Goal: Task Accomplishment & Management: Manage account settings

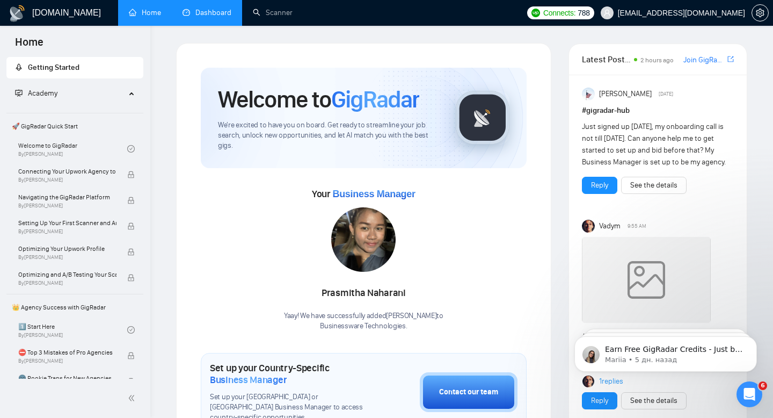
click at [208, 11] on link "Dashboard" at bounding box center [207, 12] width 49 height 9
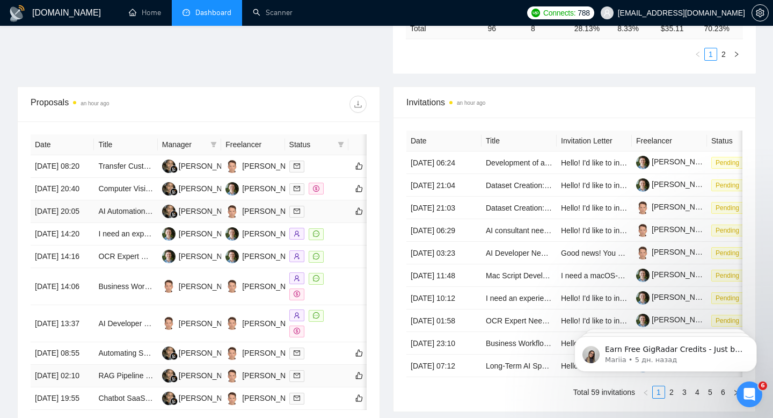
scroll to position [273, 0]
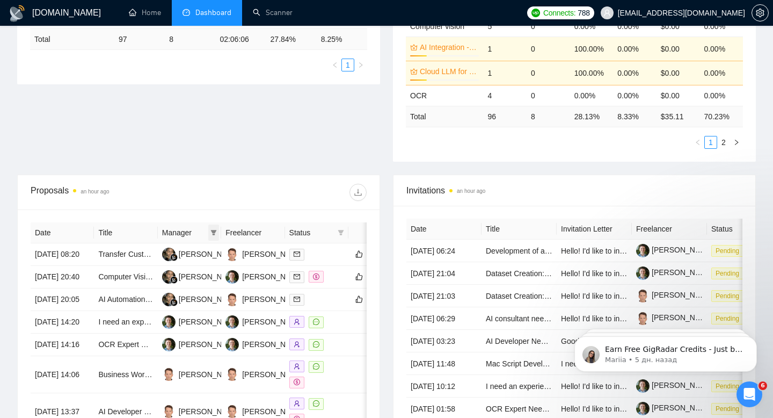
click at [218, 232] on span at bounding box center [213, 232] width 11 height 16
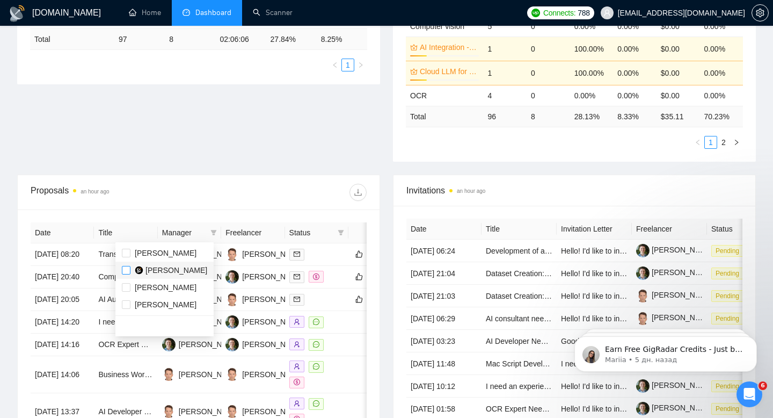
click at [127, 268] on input "checkbox" at bounding box center [126, 270] width 9 height 9
checkbox input "true"
click at [252, 191] on div at bounding box center [283, 192] width 168 height 17
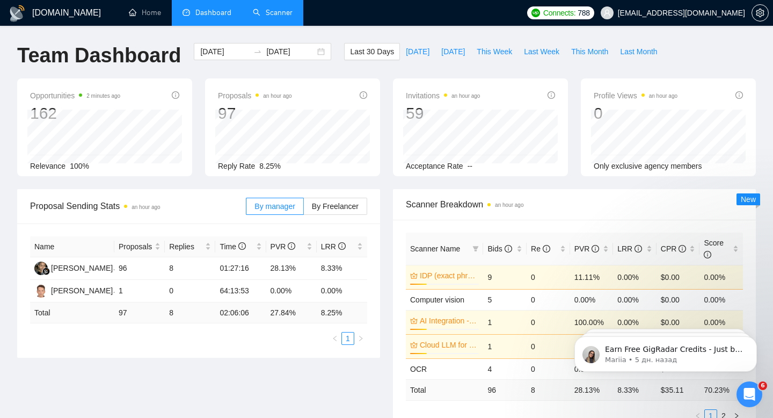
click at [265, 10] on link "Scanner" at bounding box center [273, 12] width 40 height 9
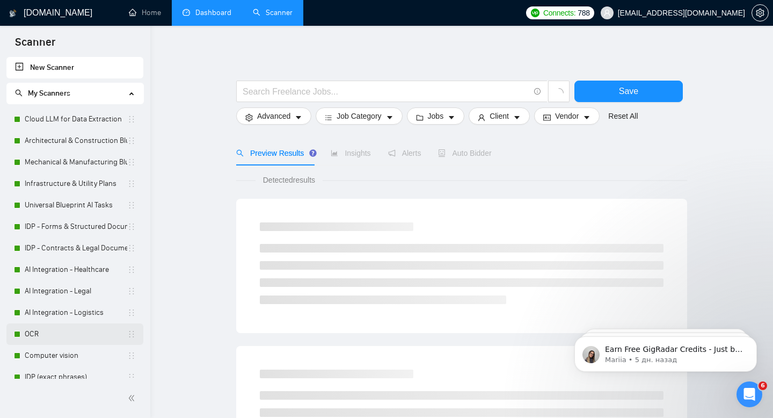
click at [33, 332] on link "OCR" at bounding box center [76, 333] width 103 height 21
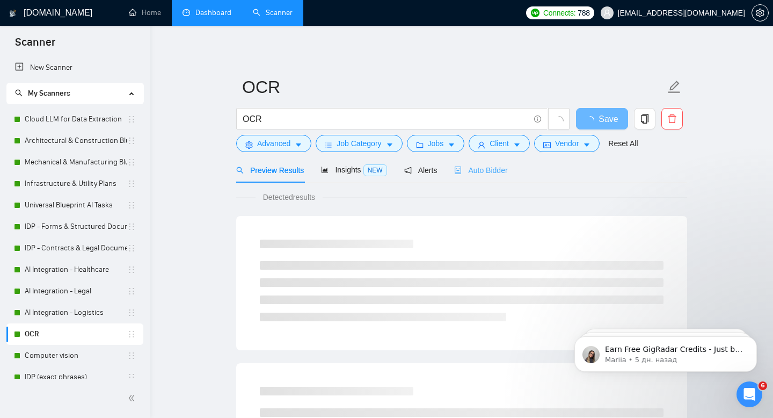
click at [485, 176] on div "Auto Bidder" at bounding box center [480, 169] width 53 height 25
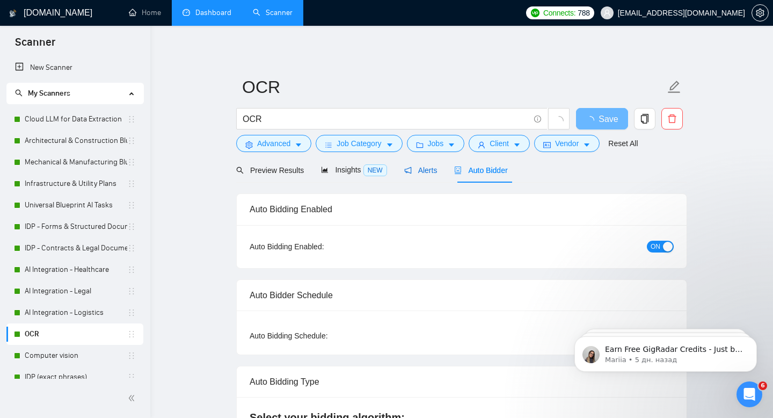
click at [419, 170] on span "Alerts" at bounding box center [420, 170] width 33 height 9
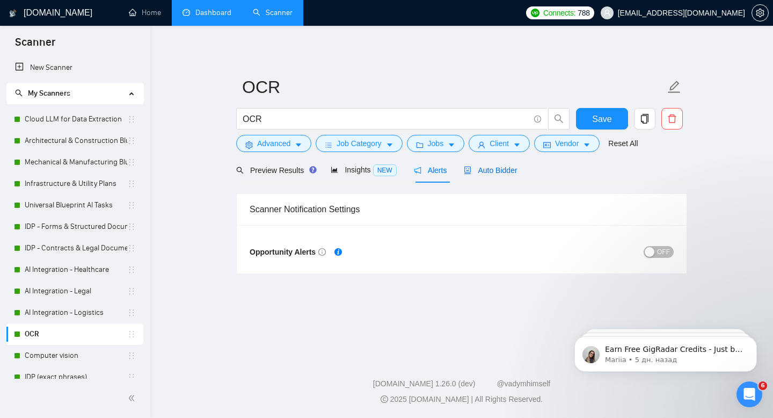
click at [492, 170] on span "Auto Bidder" at bounding box center [490, 170] width 53 height 9
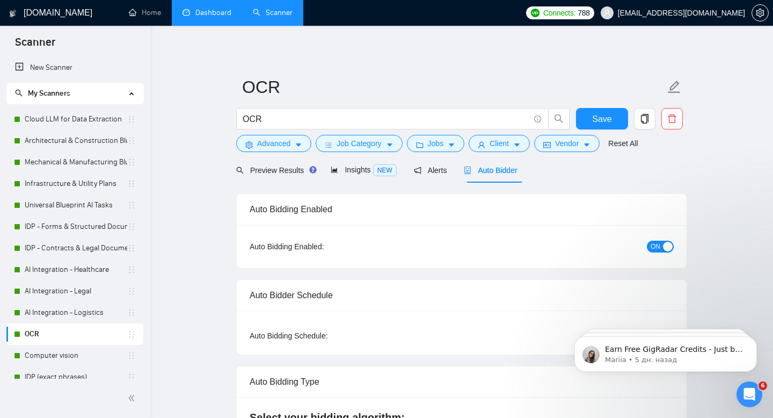
checkbox input "true"
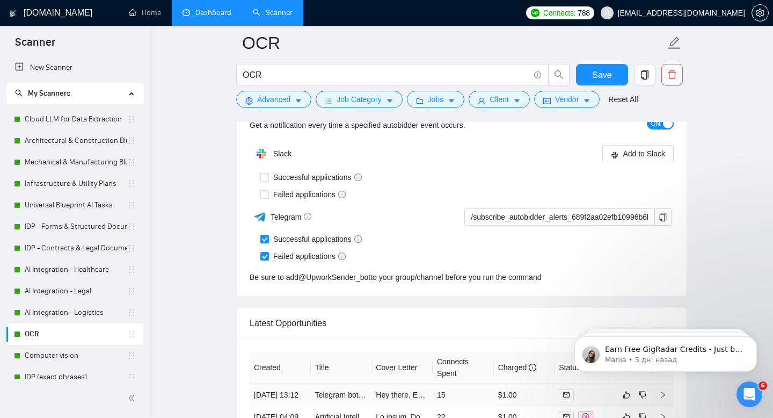
scroll to position [2568, 0]
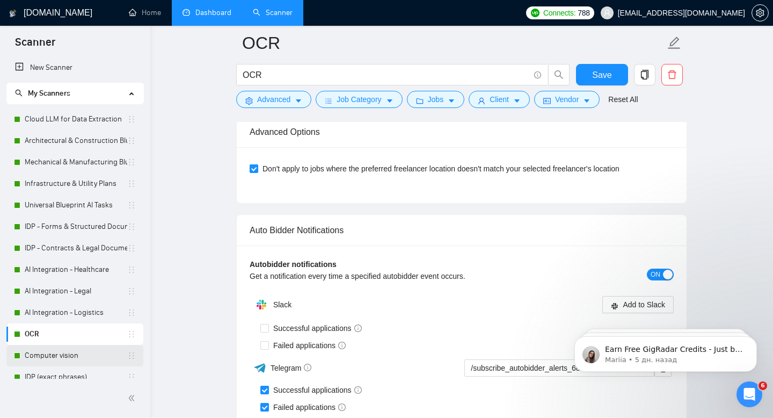
click at [40, 358] on link "Computer vision" at bounding box center [76, 355] width 103 height 21
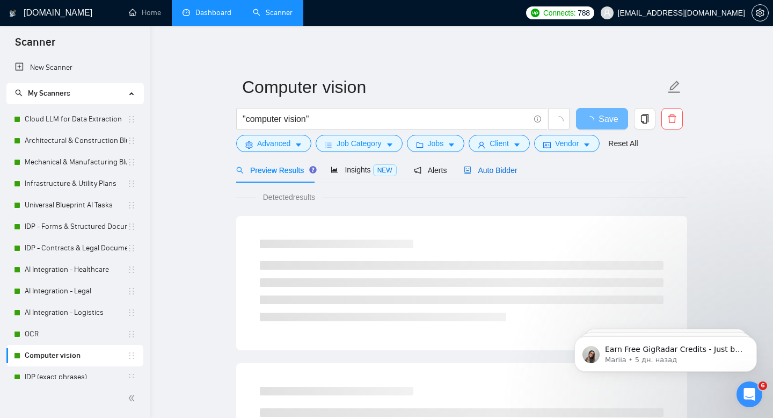
click at [498, 173] on span "Auto Bidder" at bounding box center [490, 170] width 53 height 9
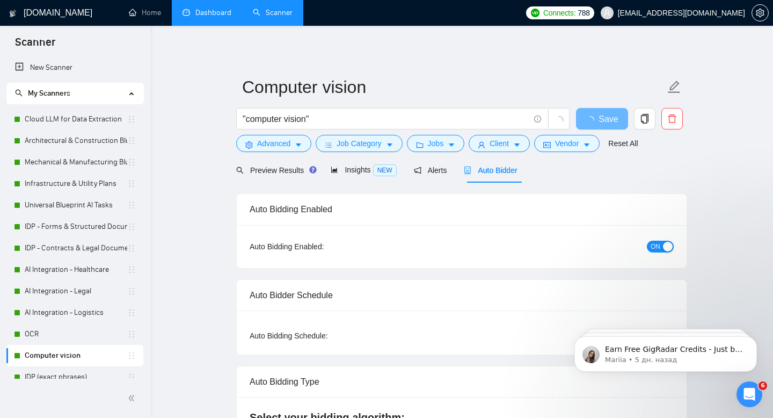
checkbox input "true"
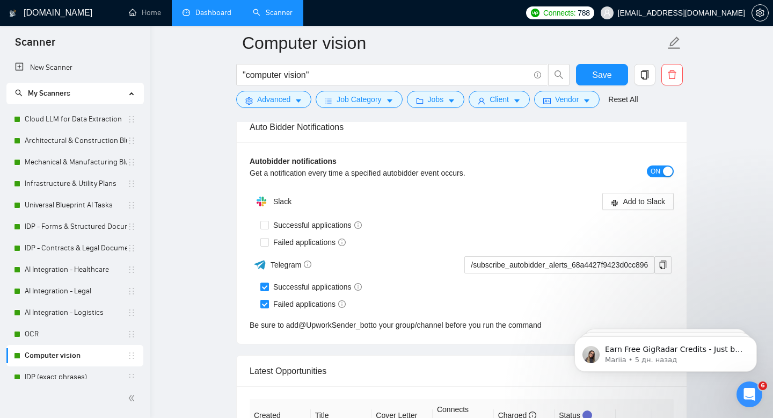
scroll to position [2654, 0]
drag, startPoint x: 275, startPoint y: 288, endPoint x: 354, endPoint y: 291, distance: 79.0
click at [354, 291] on span "Successful applications" at bounding box center [317, 286] width 97 height 12
copy span "Successful applications"
click at [751, 391] on icon "Открыть службу сообщений Intercom" at bounding box center [748, 393] width 18 height 18
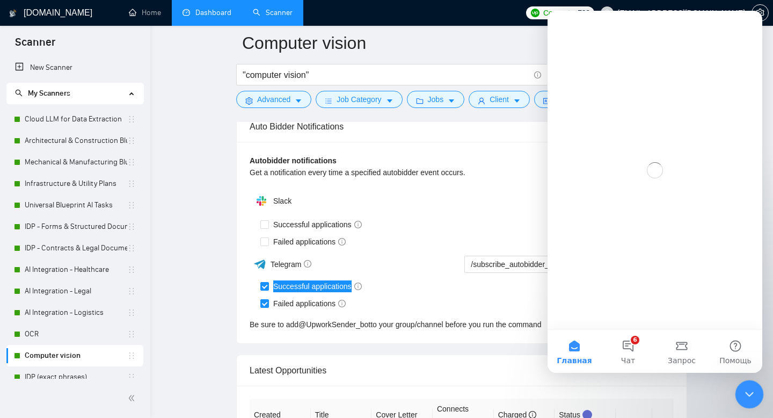
scroll to position [0, 0]
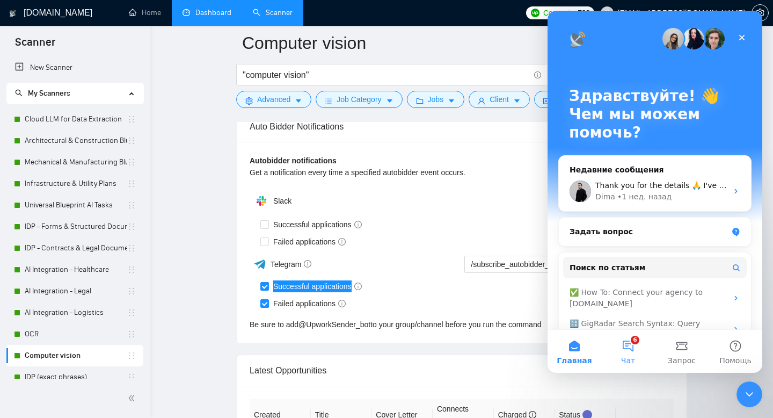
click at [630, 341] on button "6 Чат" at bounding box center [628, 351] width 54 height 43
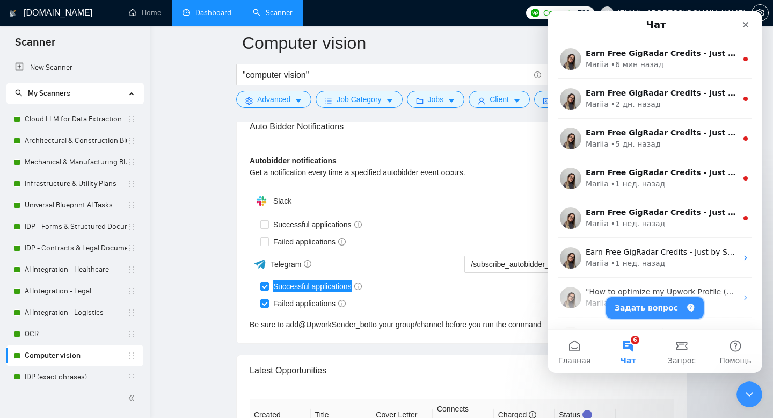
click at [632, 301] on button "Задать вопрос" at bounding box center [655, 307] width 98 height 21
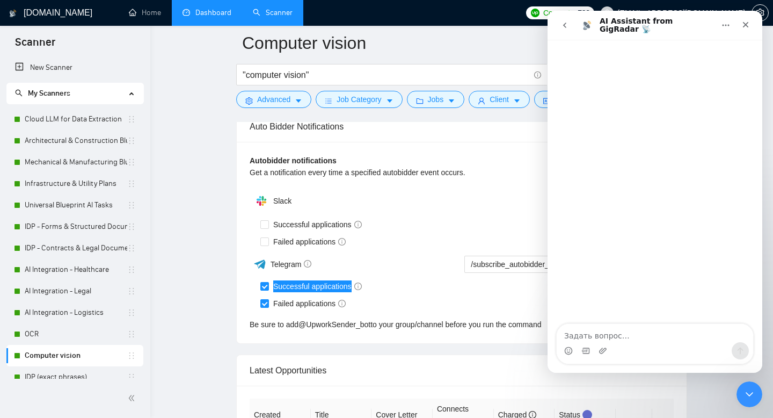
click at [629, 334] on textarea "Задать вопрос…" at bounding box center [655, 333] width 196 height 18
type textarea "Hello, Successful applications alerts through TG bot doesn't work."
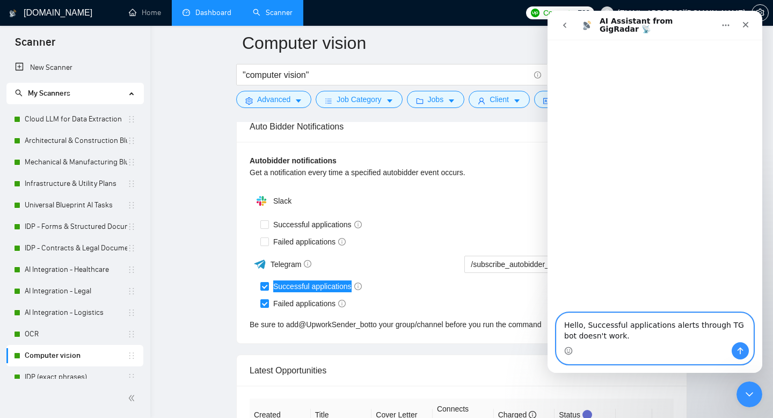
click at [648, 336] on textarea "Hello, Successful applications alerts through TG bot doesn't work." at bounding box center [655, 327] width 196 height 29
click at [746, 351] on button "Отправить сообщение…" at bounding box center [740, 350] width 17 height 17
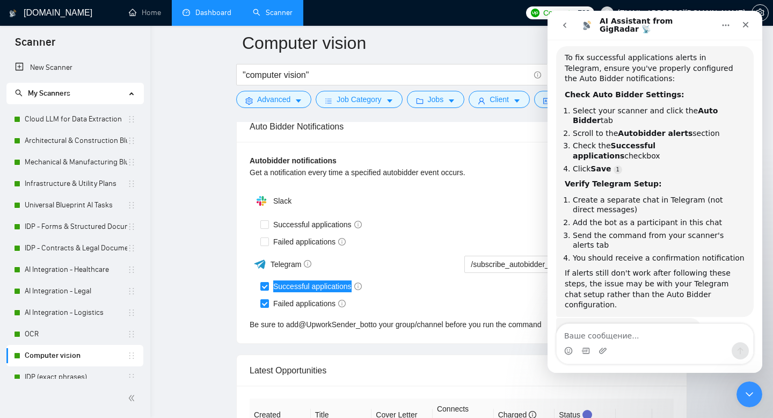
scroll to position [48, 0]
click at [432, 285] on div "Successful applications" at bounding box center [466, 286] width 413 height 12
click at [510, 297] on div "Failed applications" at bounding box center [466, 303] width 413 height 12
click at [745, 23] on icon "Закрыть" at bounding box center [745, 24] width 9 height 9
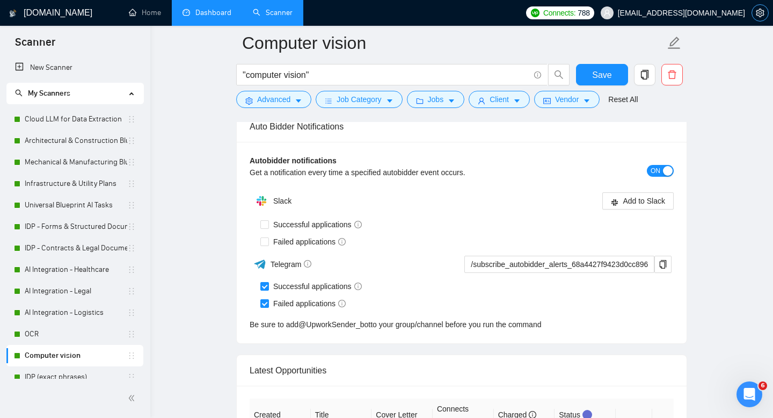
scroll to position [68, 0]
click at [763, 6] on button "button" at bounding box center [760, 12] width 17 height 17
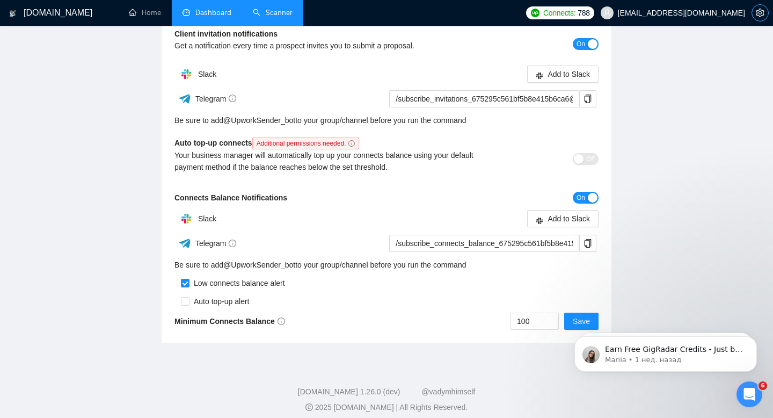
scroll to position [274, 0]
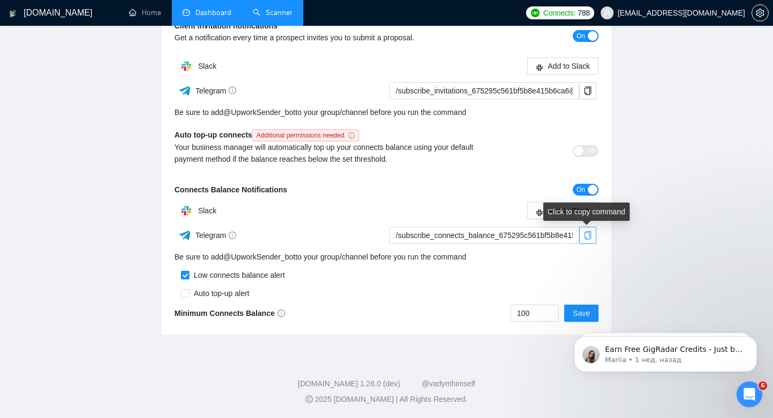
click at [589, 236] on icon "copy" at bounding box center [588, 235] width 7 height 9
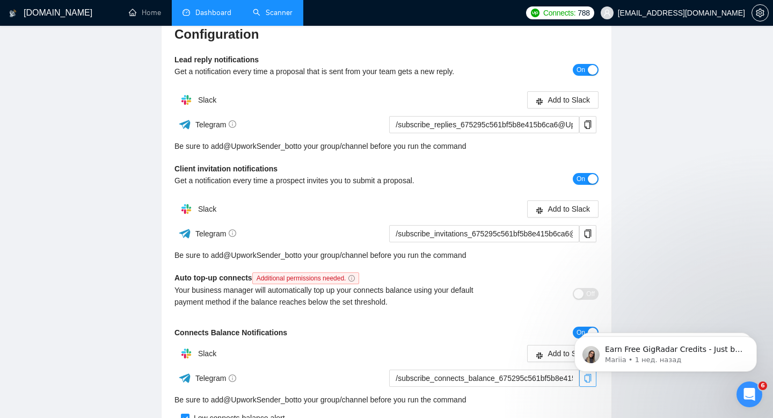
scroll to position [0, 0]
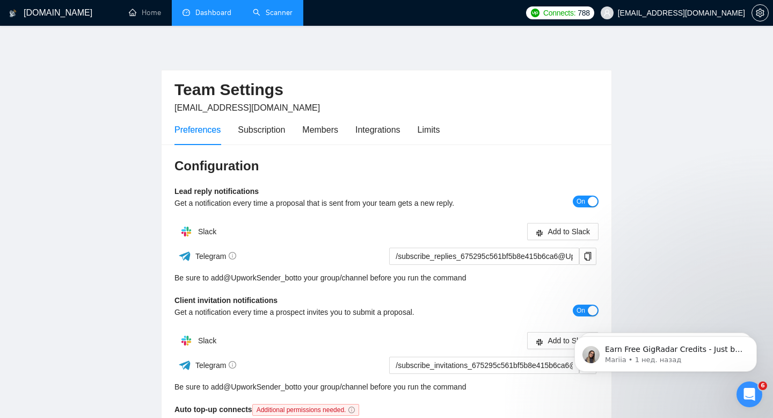
click at [271, 12] on link "Scanner" at bounding box center [273, 12] width 40 height 9
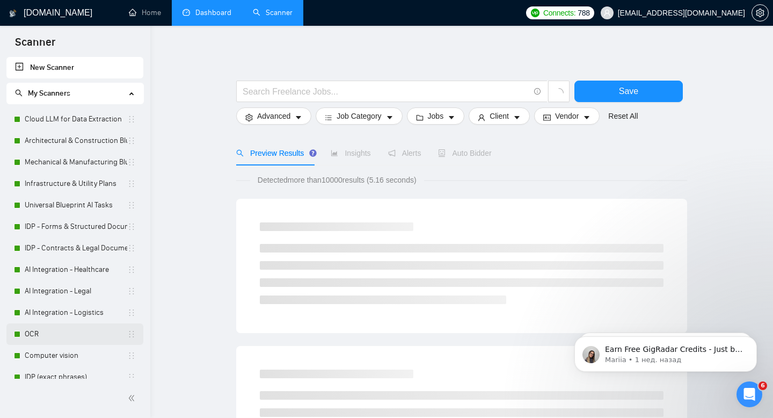
click at [37, 334] on link "OCR" at bounding box center [76, 333] width 103 height 21
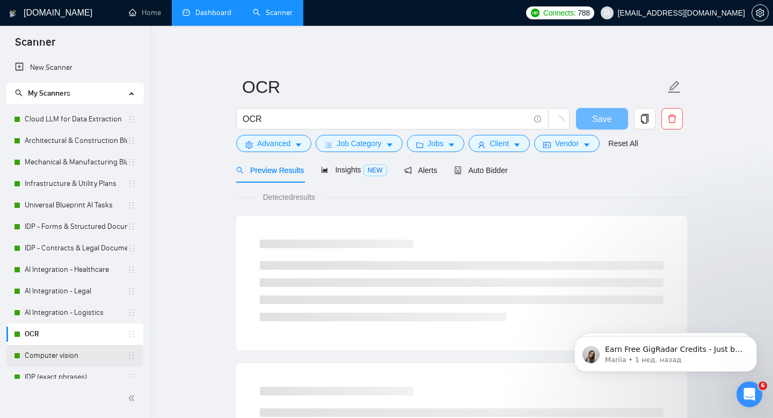
click at [45, 357] on link "Computer vision" at bounding box center [76, 355] width 103 height 21
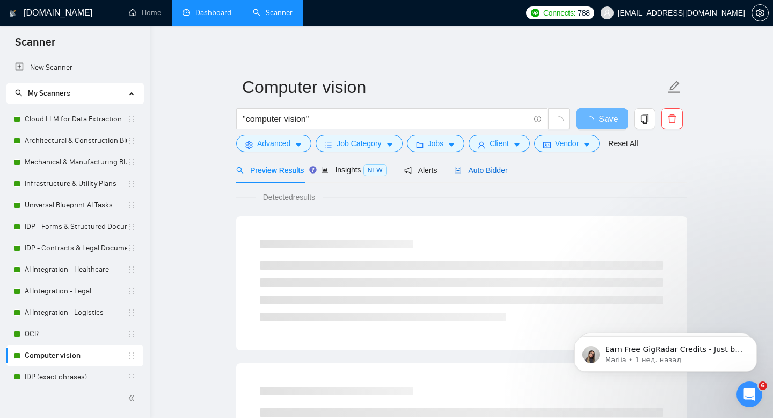
click at [487, 169] on span "Auto Bidder" at bounding box center [480, 170] width 53 height 9
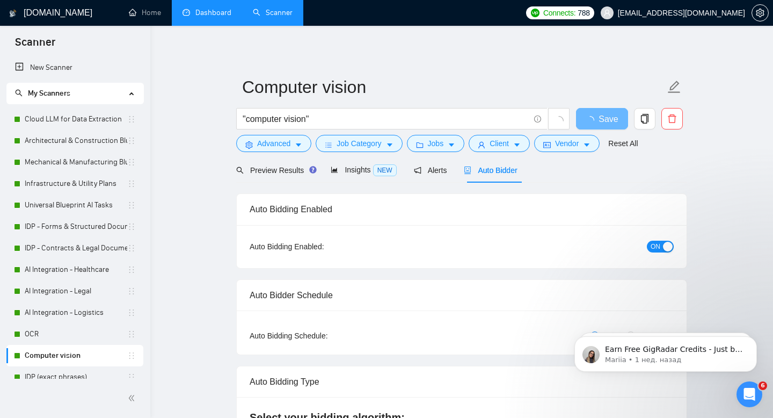
checkbox input "true"
click at [500, 168] on span "Auto Bidder" at bounding box center [490, 170] width 53 height 9
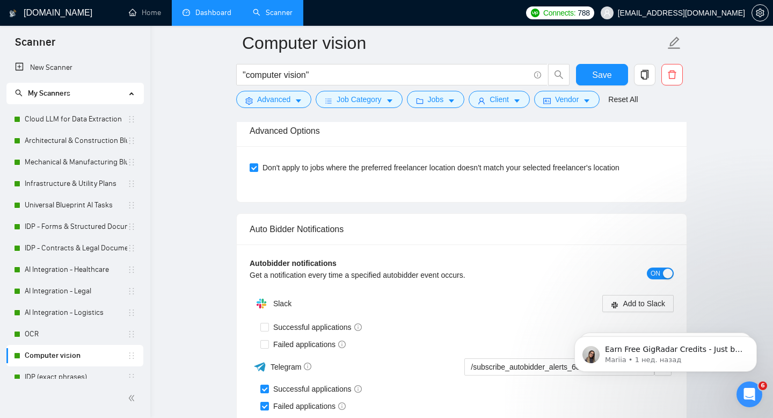
scroll to position [2754, 0]
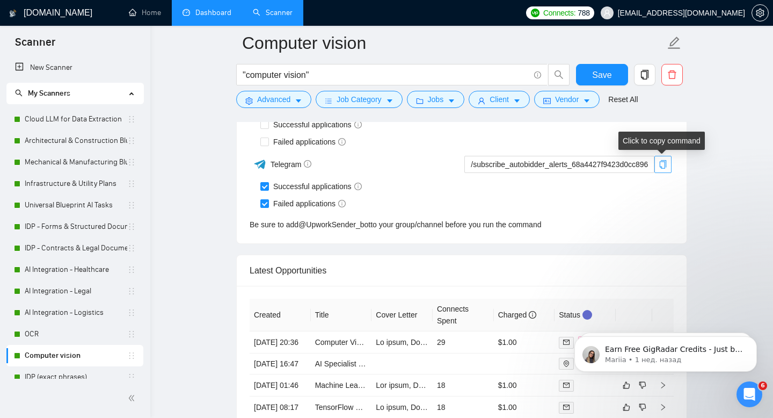
click at [665, 164] on icon "copy" at bounding box center [663, 164] width 7 height 9
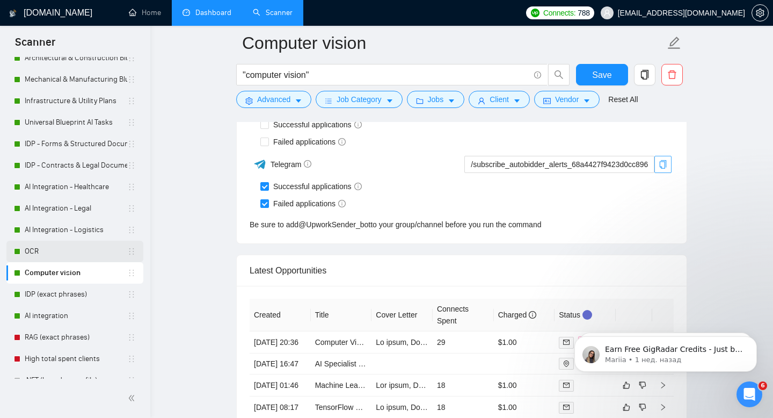
scroll to position [85, 0]
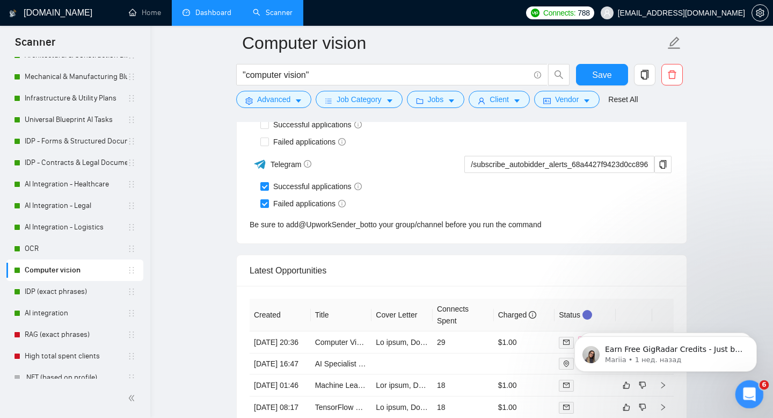
click at [736, 390] on div "Открыть службу сообщений Intercom" at bounding box center [747, 392] width 35 height 35
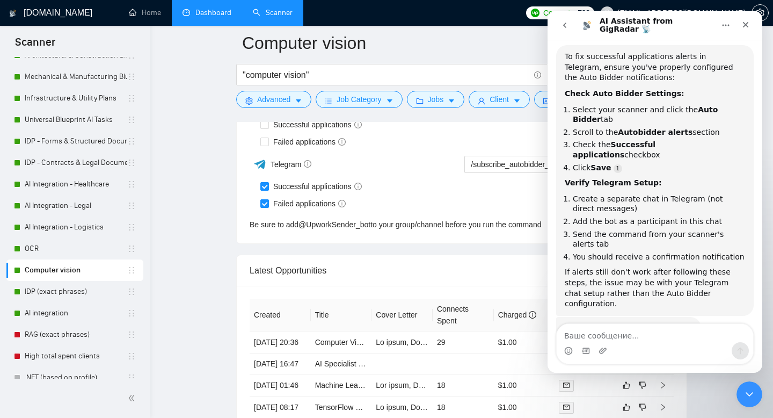
scroll to position [68, 0]
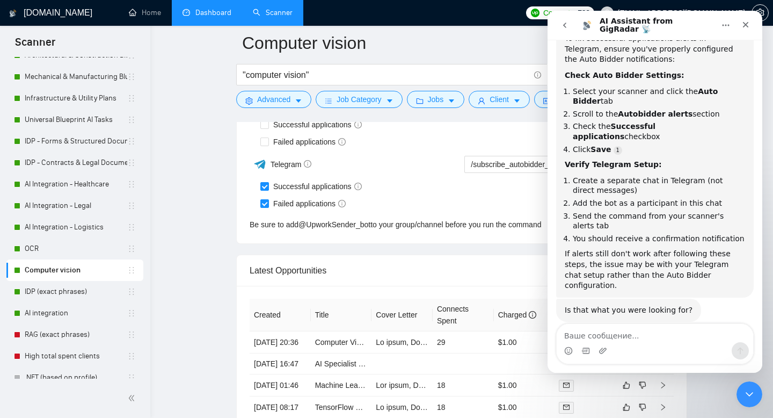
click at [609, 347] on div "Мессенджер Intercom" at bounding box center [655, 350] width 196 height 17
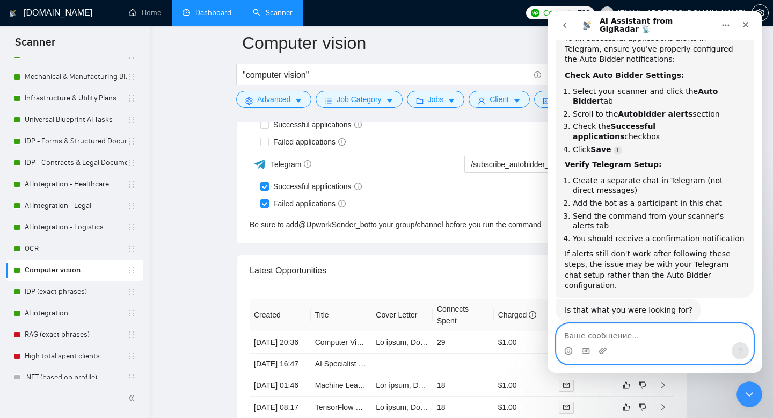
click at [621, 329] on textarea "Ваше сообщение..." at bounding box center [655, 333] width 196 height 18
type textarea "yes, thanks"
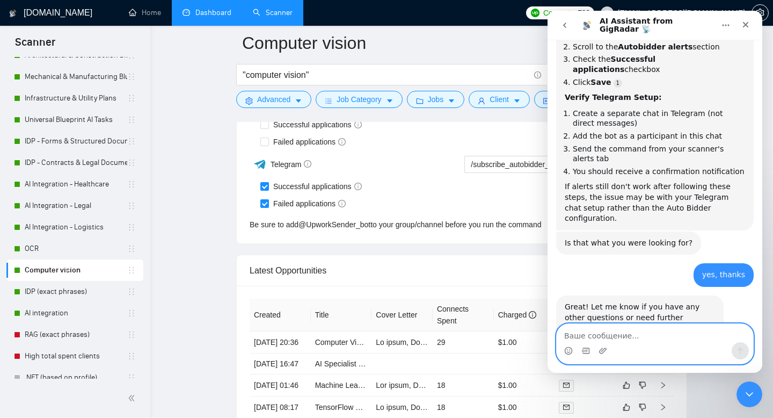
scroll to position [143, 0]
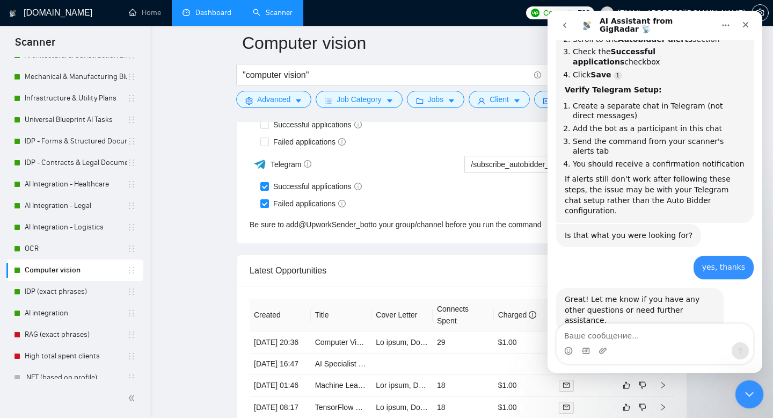
click at [749, 393] on icon "Закрыть службу сообщений Intercom" at bounding box center [747, 392] width 13 height 13
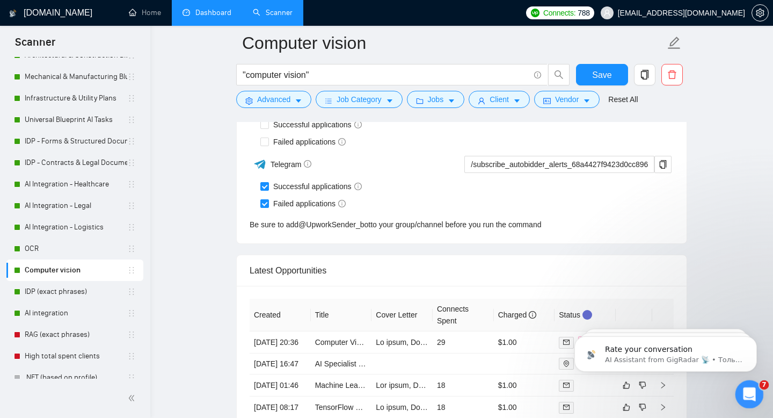
scroll to position [231, 0]
click at [37, 256] on link "OCR" at bounding box center [76, 248] width 103 height 21
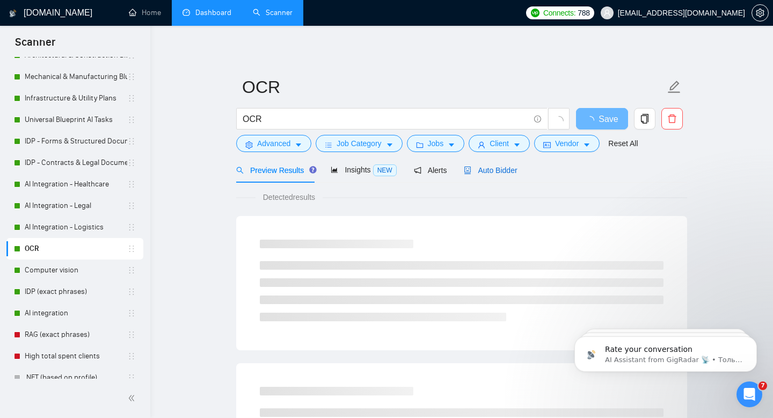
click at [503, 173] on span "Auto Bidder" at bounding box center [490, 170] width 53 height 9
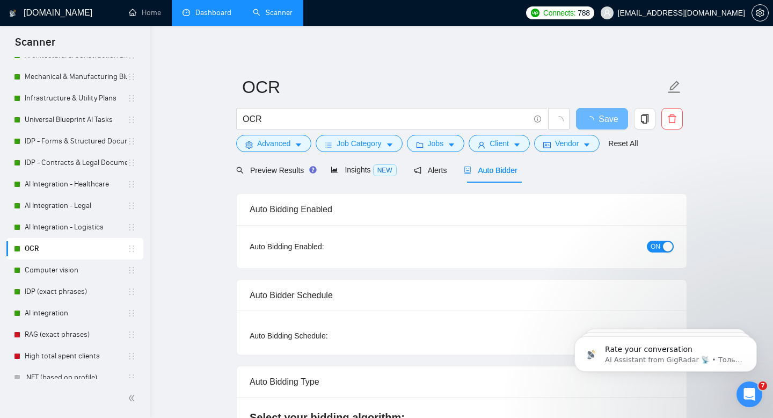
checkbox input "true"
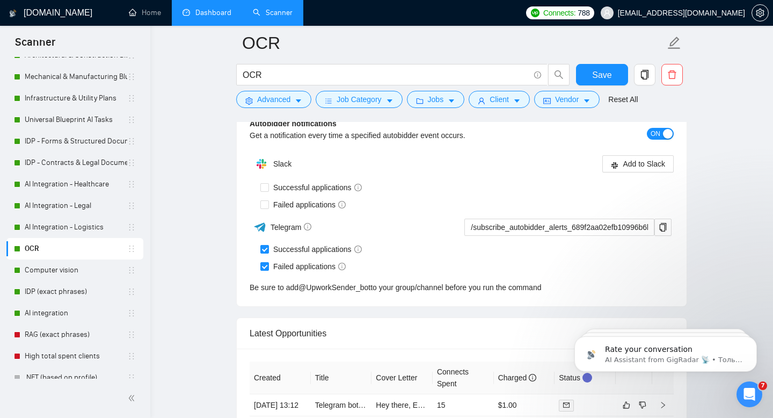
scroll to position [2710, 0]
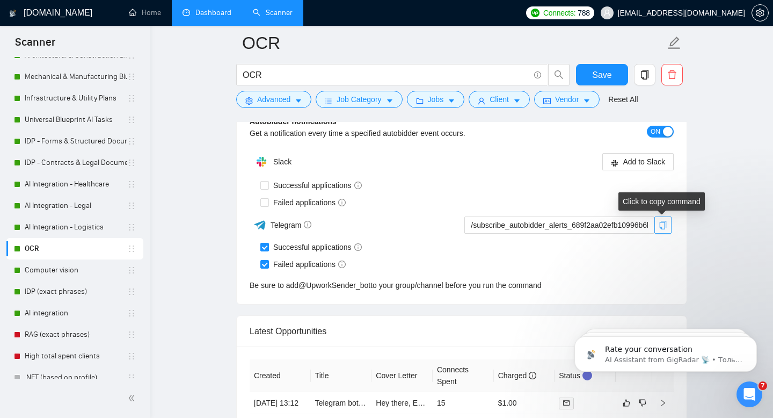
click at [663, 229] on button "button" at bounding box center [662, 224] width 17 height 17
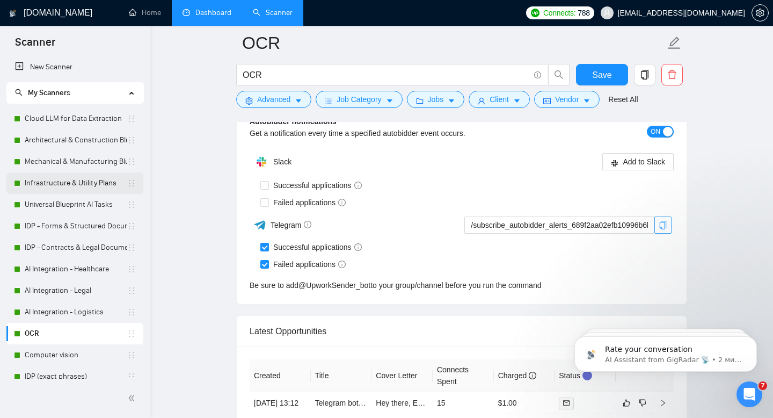
scroll to position [0, 0]
click at [48, 123] on link "Cloud LLM for Data Extraction" at bounding box center [76, 118] width 103 height 21
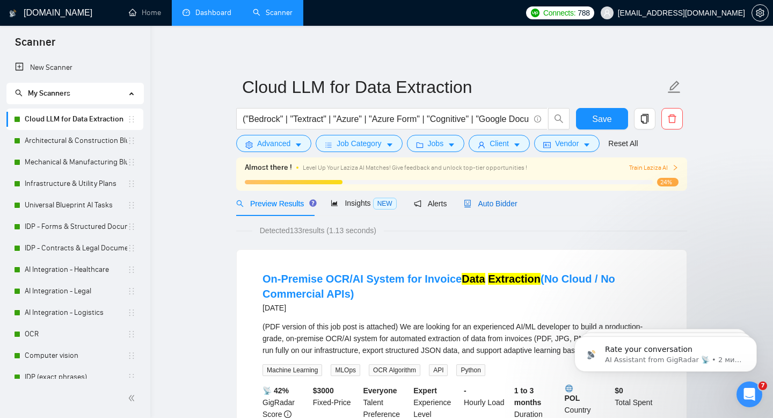
click at [503, 203] on span "Auto Bidder" at bounding box center [490, 203] width 53 height 9
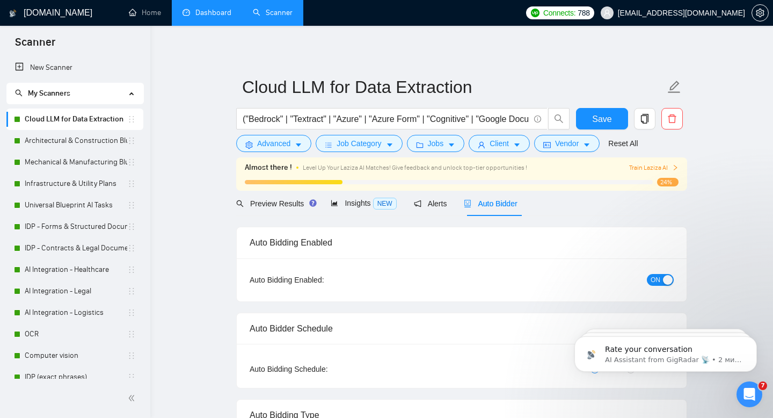
checkbox input "true"
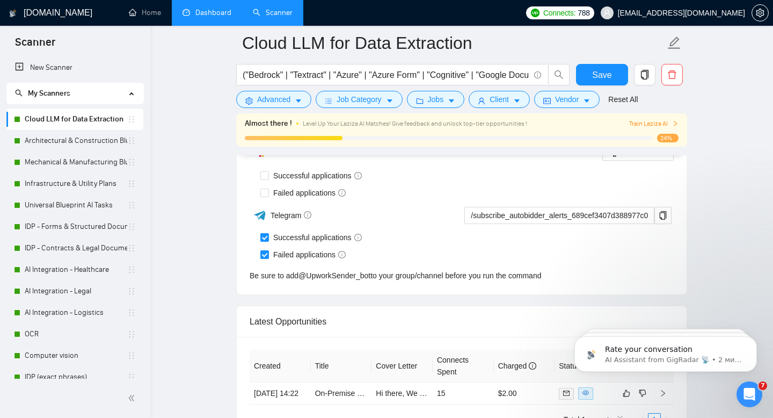
scroll to position [2721, 0]
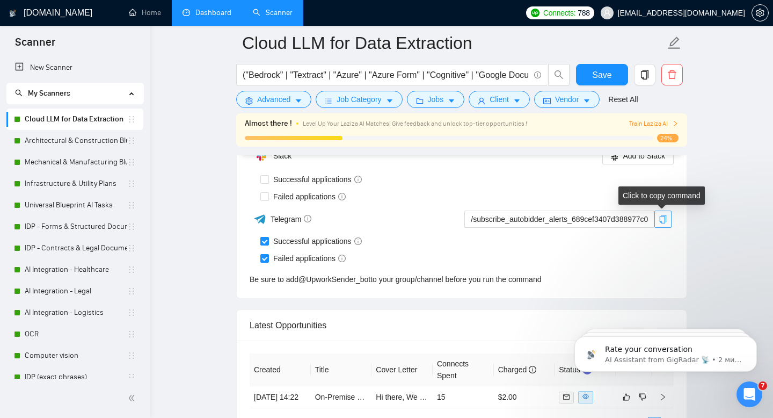
click at [667, 223] on button "button" at bounding box center [662, 218] width 17 height 17
click at [88, 142] on link "Architectural & Construction Blueprints" at bounding box center [76, 140] width 103 height 21
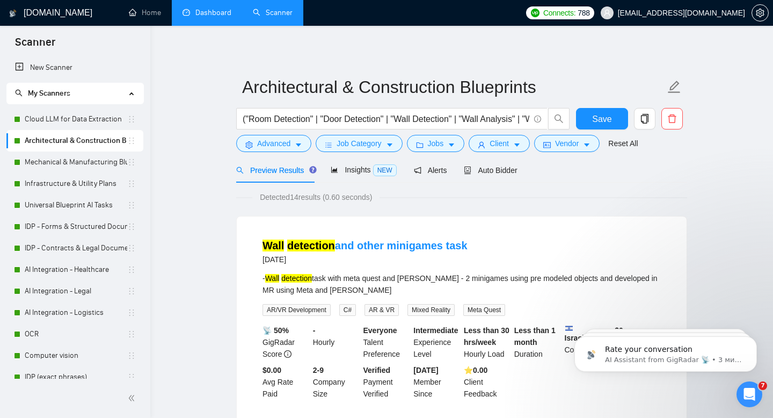
scroll to position [3, 0]
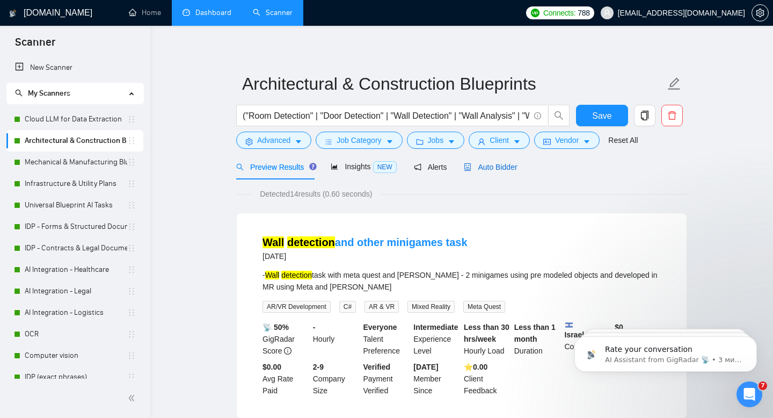
click at [499, 163] on span "Auto Bidder" at bounding box center [490, 167] width 53 height 9
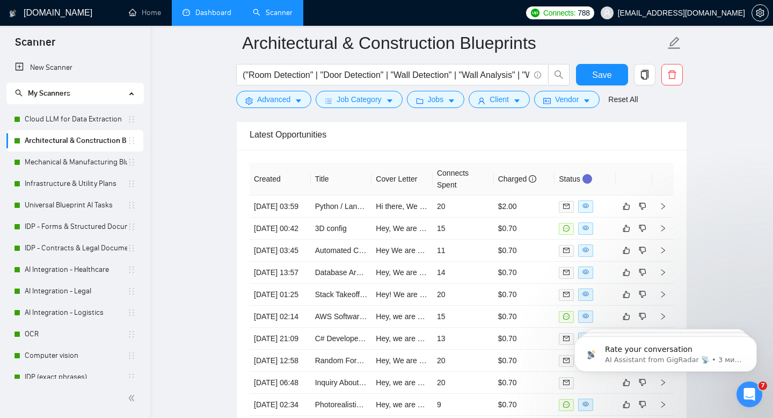
scroll to position [2536, 0]
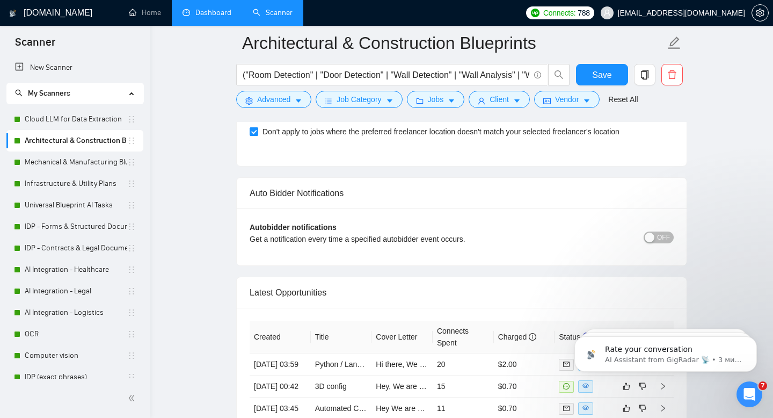
click at [660, 238] on span "OFF" at bounding box center [663, 237] width 13 height 12
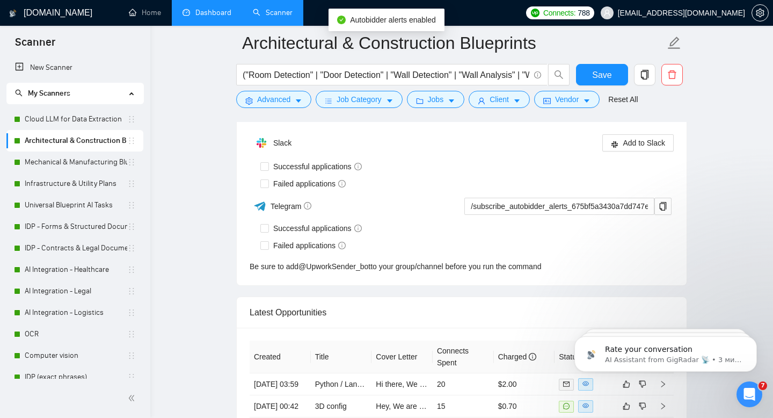
scroll to position [2660, 0]
click at [264, 230] on input "Successful applications" at bounding box center [264, 228] width 8 height 8
checkbox input "true"
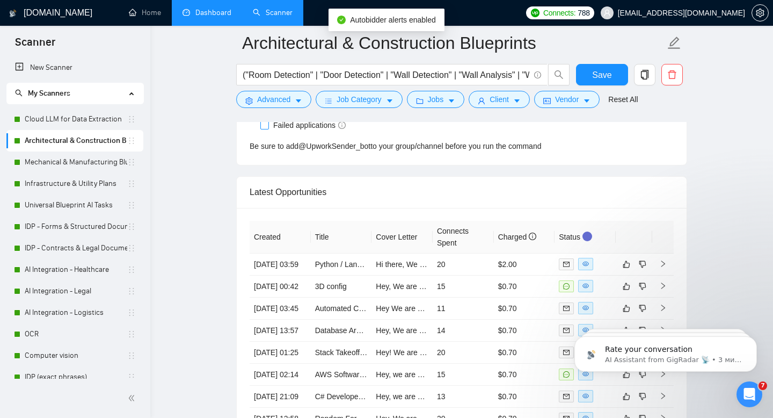
click at [264, 244] on th "Created" at bounding box center [280, 237] width 61 height 33
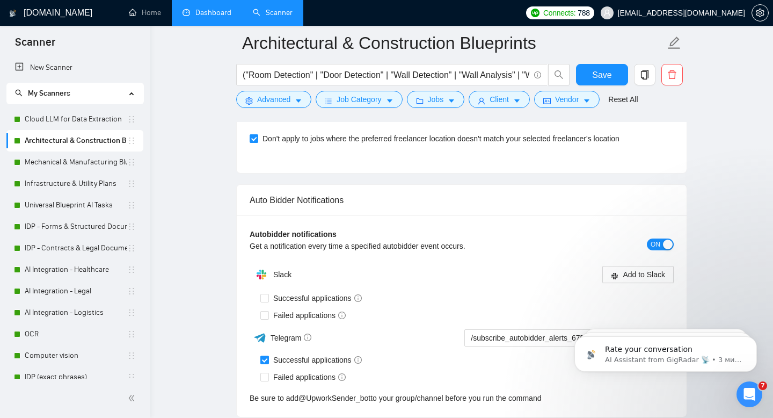
scroll to position [2576, 0]
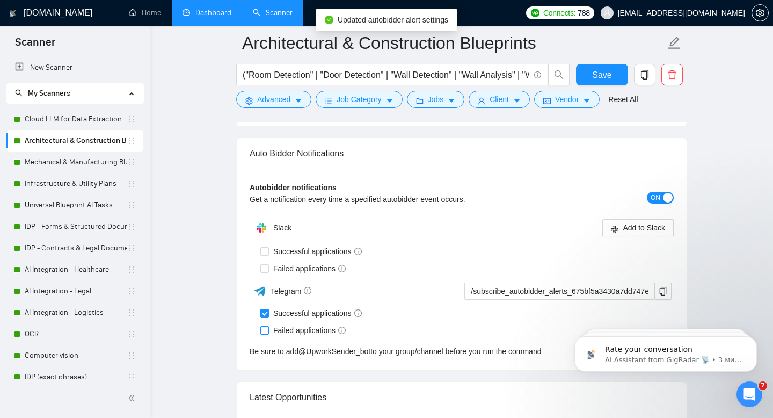
click at [264, 330] on input "Failed applications" at bounding box center [264, 330] width 8 height 8
checkbox input "true"
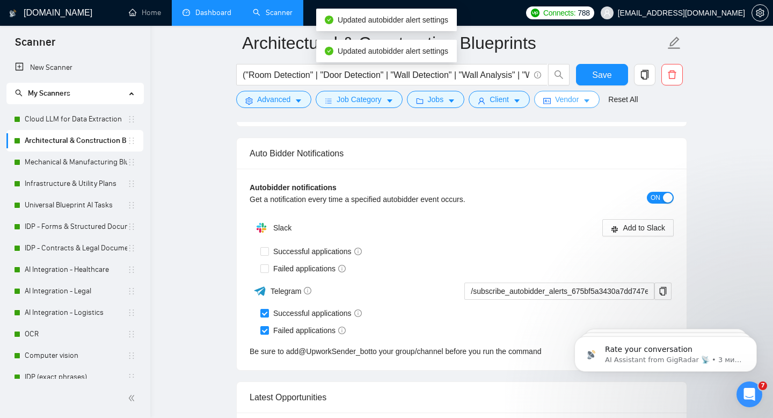
scroll to position [2554, 0]
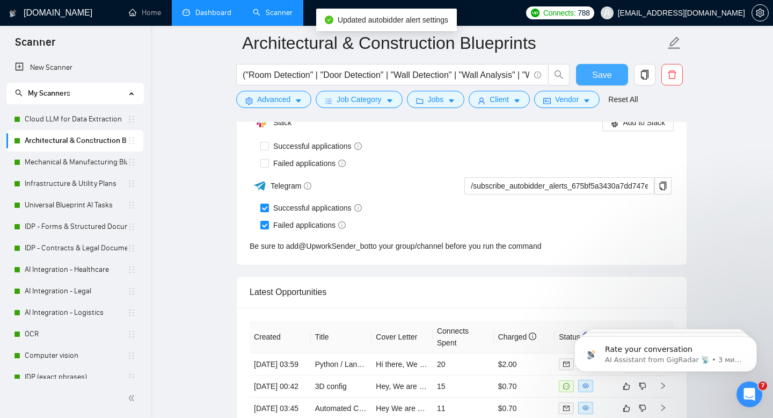
click at [599, 74] on span "Save" at bounding box center [601, 74] width 19 height 13
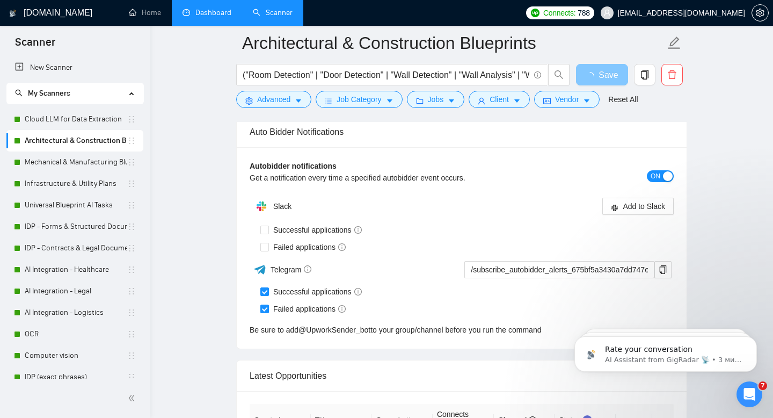
scroll to position [2599, 0]
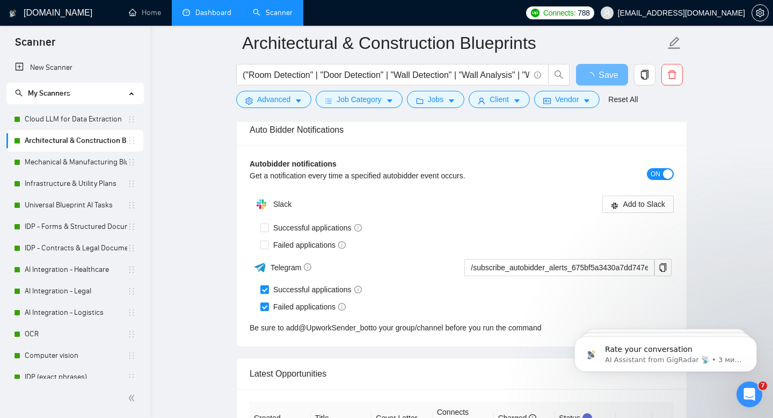
click at [664, 402] on th at bounding box center [662, 418] width 21 height 33
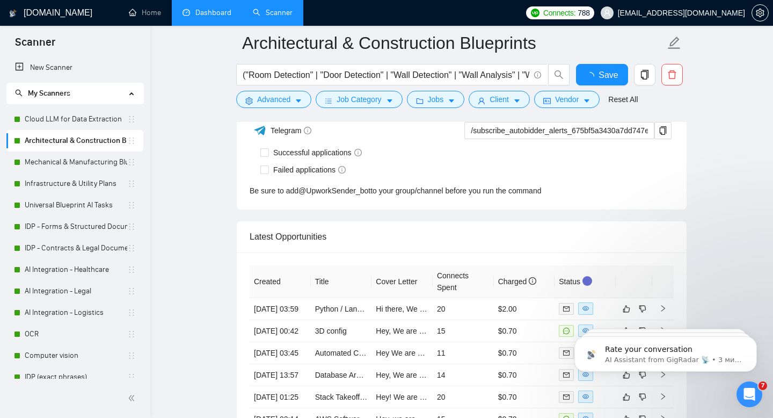
checkbox input "true"
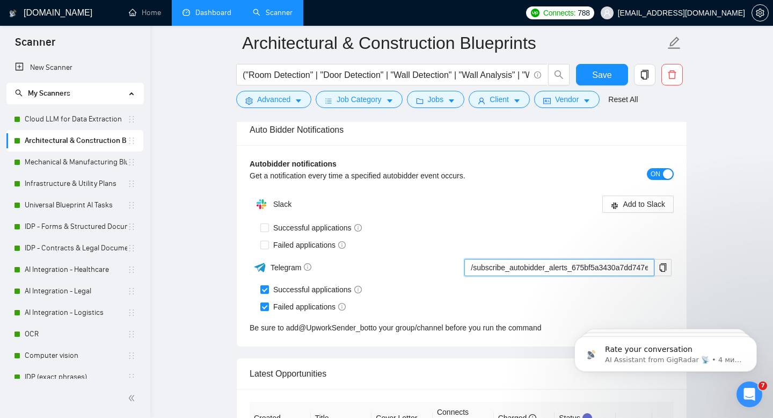
click at [530, 267] on input "/subscribe_autobidder_alerts_675bf5a3430a7dd747ec4529@UpworkSender_bot" at bounding box center [559, 267] width 190 height 17
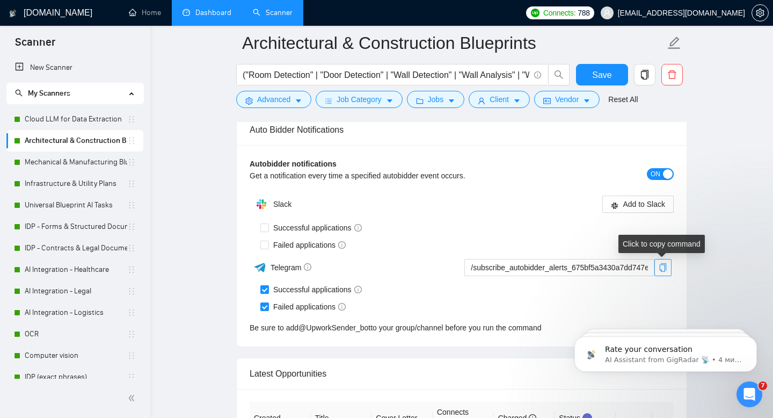
click at [669, 271] on span "copy" at bounding box center [663, 267] width 16 height 9
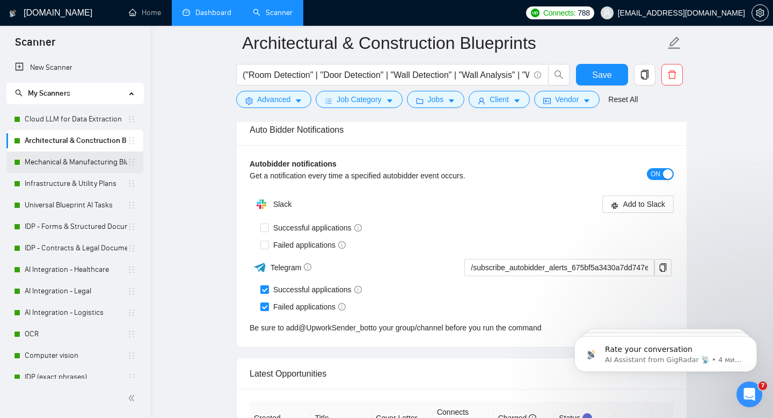
click at [71, 165] on link "Mechanical & Manufacturing Blueprints" at bounding box center [76, 161] width 103 height 21
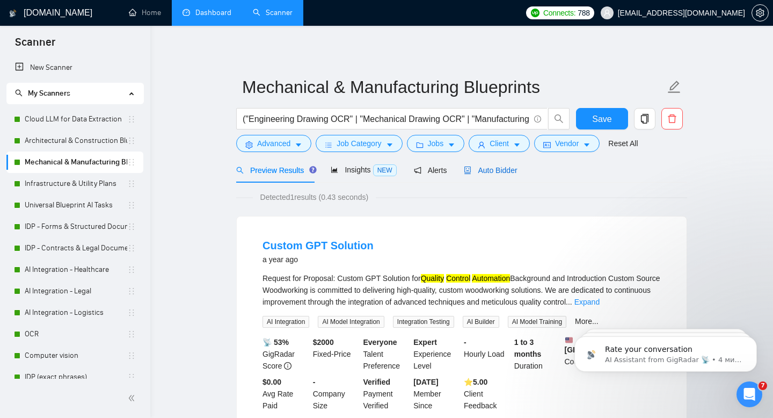
click at [502, 173] on span "Auto Bidder" at bounding box center [490, 170] width 53 height 9
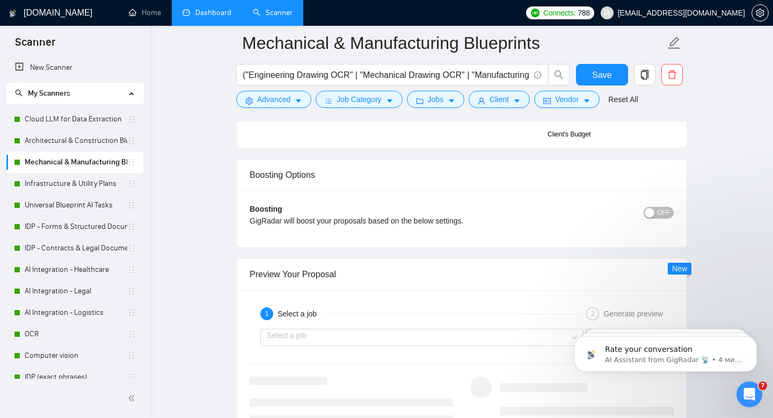
scroll to position [1940, 0]
click at [71, 142] on link "Architectural & Construction Blueprints" at bounding box center [76, 140] width 103 height 21
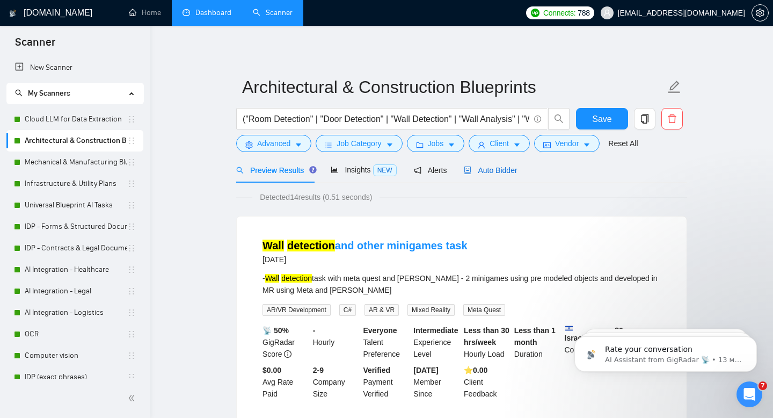
click at [492, 171] on span "Auto Bidder" at bounding box center [490, 170] width 53 height 9
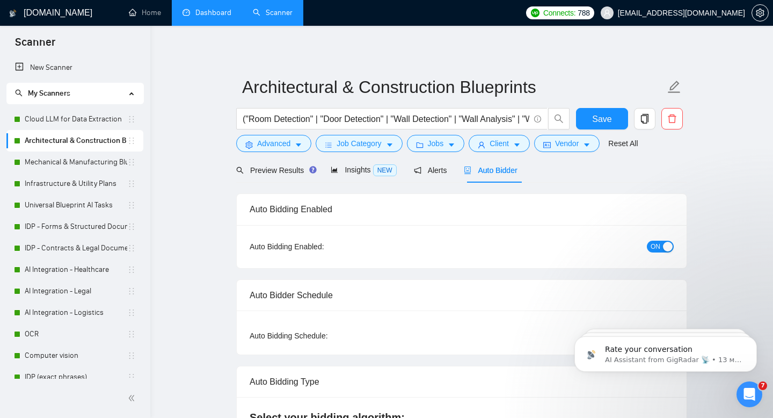
checkbox input "true"
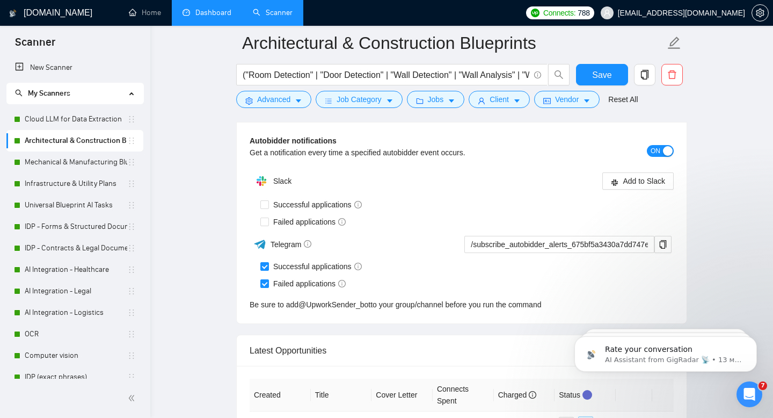
scroll to position [2625, 0]
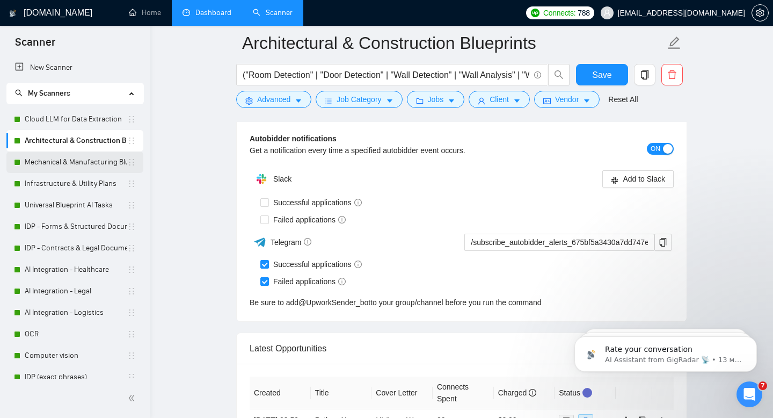
click at [48, 159] on link "Mechanical & Manufacturing Blueprints" at bounding box center [76, 161] width 103 height 21
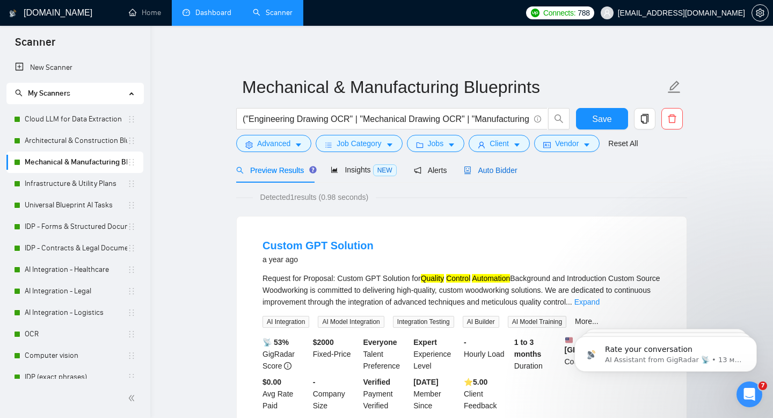
click at [503, 167] on span "Auto Bidder" at bounding box center [490, 170] width 53 height 9
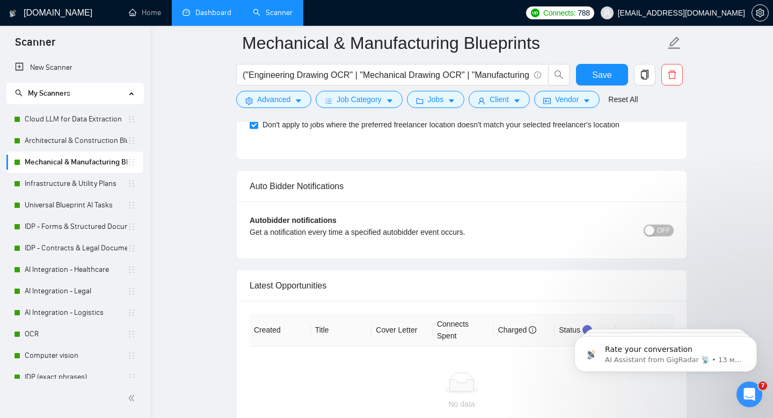
scroll to position [2541, 0]
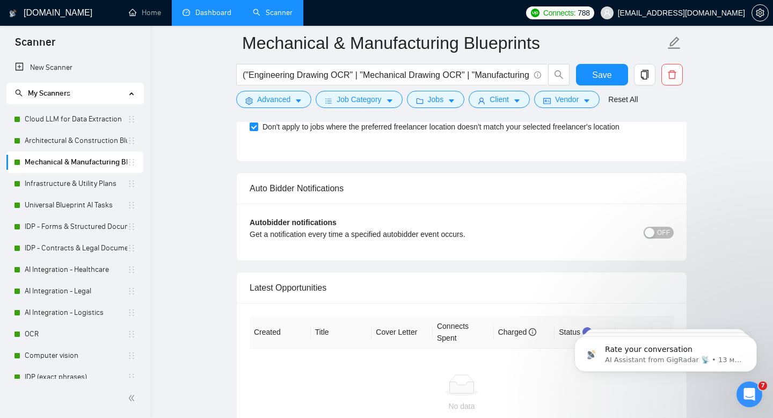
click at [656, 231] on button "OFF" at bounding box center [659, 233] width 30 height 12
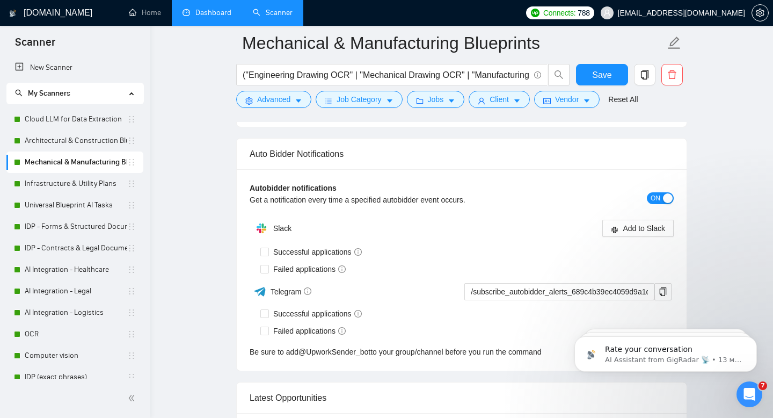
click at [264, 192] on b "Autobidder notifications" at bounding box center [293, 188] width 87 height 9
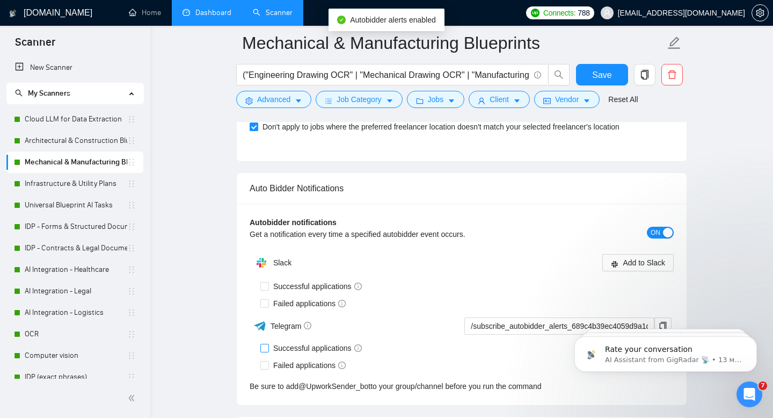
click at [264, 348] on input "Successful applications" at bounding box center [264, 348] width 8 height 8
checkbox input "true"
click at [263, 368] on span at bounding box center [264, 365] width 9 height 9
click at [263, 368] on input "Failed applications" at bounding box center [264, 365] width 8 height 8
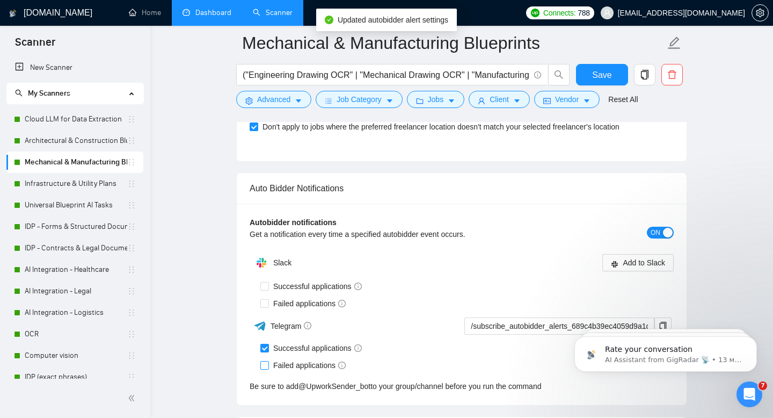
checkbox input "true"
click at [594, 78] on span "Save" at bounding box center [601, 74] width 19 height 13
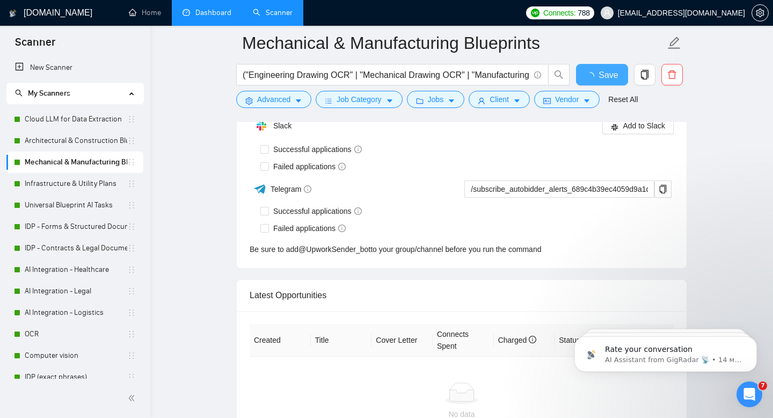
checkbox input "true"
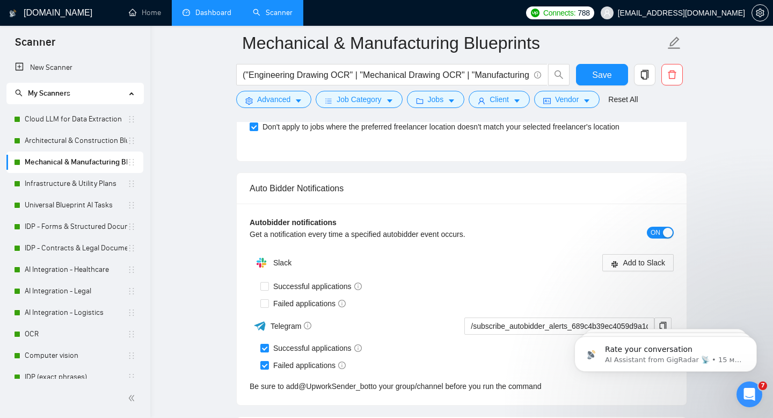
click at [657, 322] on body "Rate your conversation AI Assistant from GigRadar 📡 • 15 мин назад Earn Free Gi…" at bounding box center [666, 351] width 206 height 67
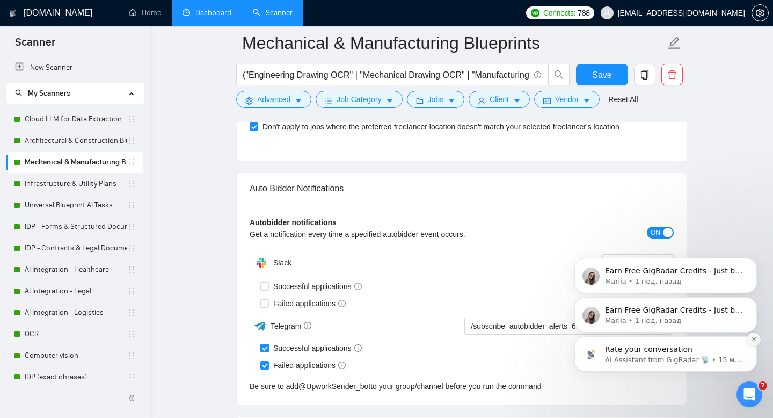
click at [752, 340] on icon "Dismiss notification" at bounding box center [754, 339] width 4 height 4
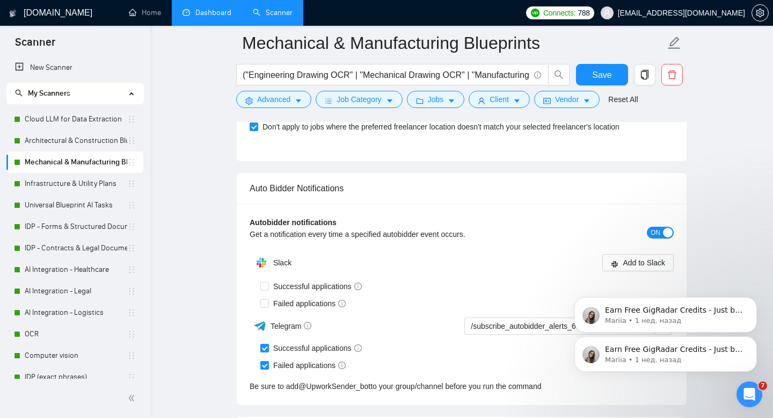
click at [752, 340] on icon "Dismiss notification" at bounding box center [753, 339] width 3 height 3
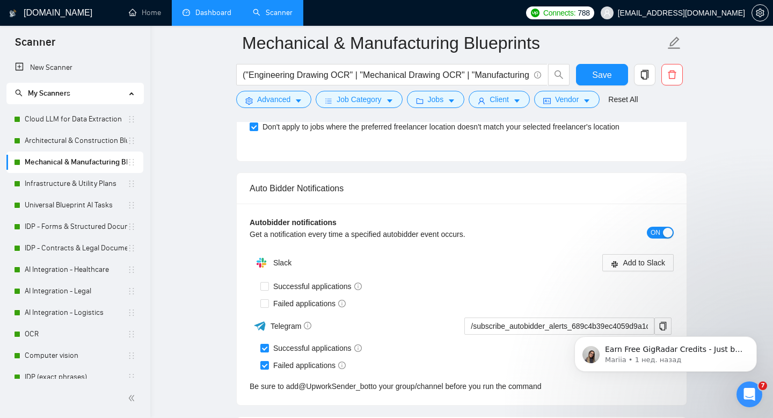
click at [752, 340] on icon "Dismiss notification" at bounding box center [753, 339] width 3 height 3
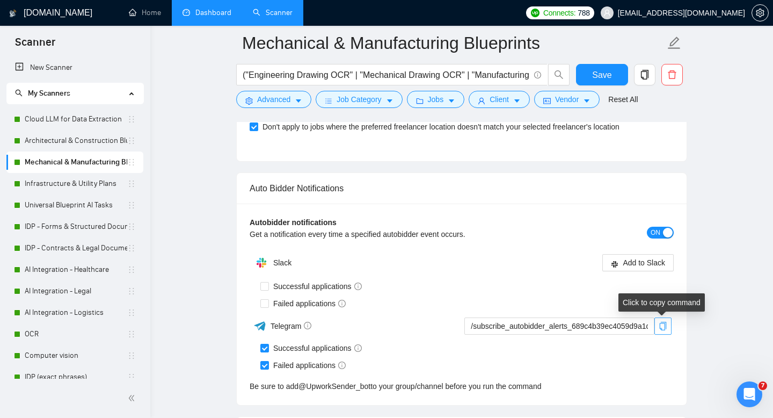
click at [669, 325] on span "copy" at bounding box center [663, 326] width 16 height 9
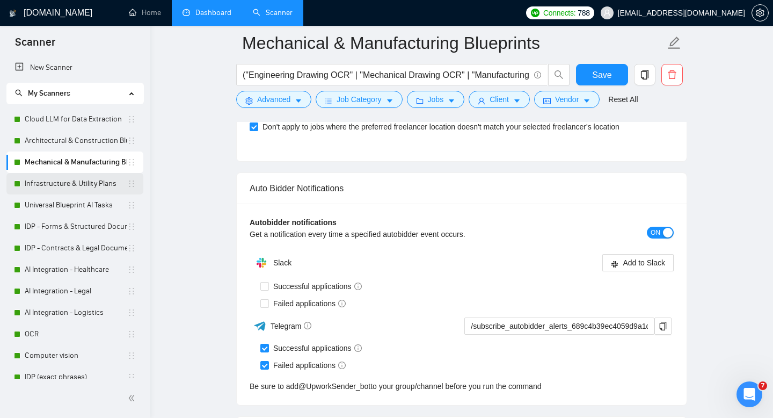
click at [59, 184] on link "Infrastructure & Utility Plans" at bounding box center [76, 183] width 103 height 21
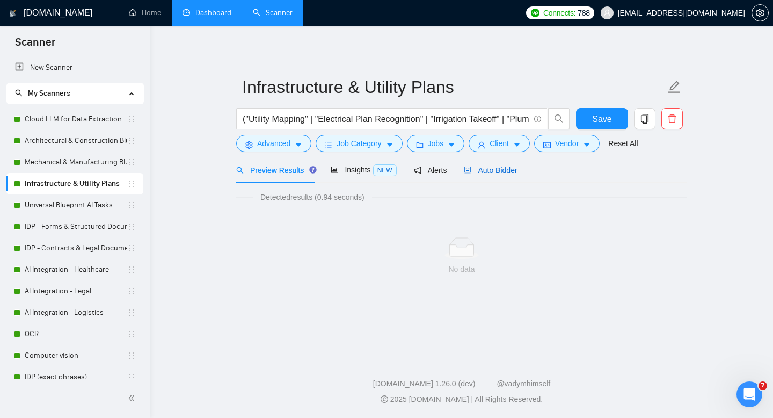
click at [504, 171] on span "Auto Bidder" at bounding box center [490, 170] width 53 height 9
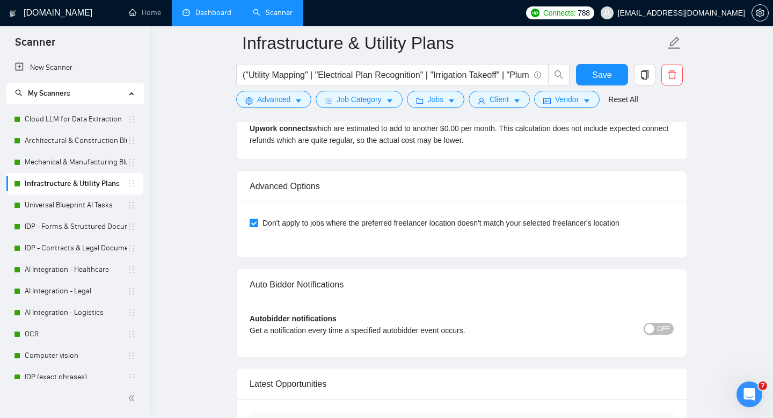
scroll to position [2446, 0]
click at [657, 328] on button "OFF" at bounding box center [659, 328] width 30 height 12
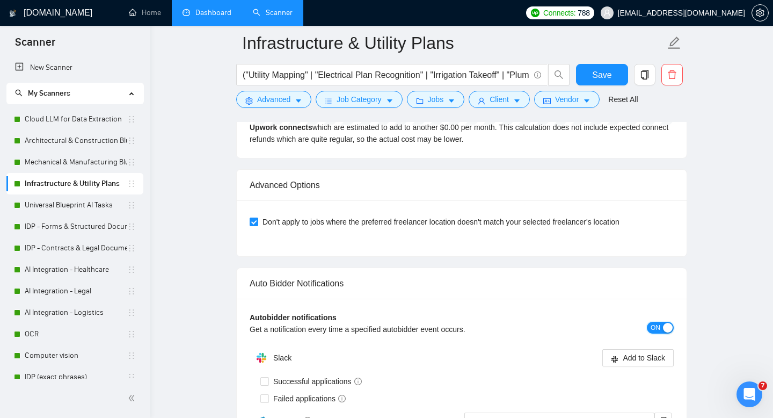
scroll to position [2521, 0]
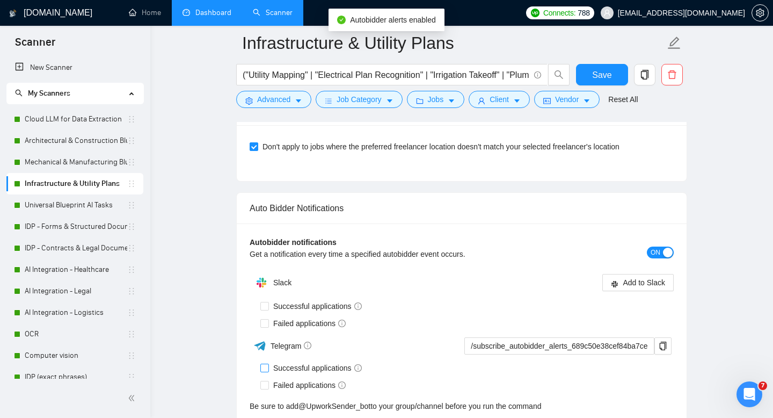
click at [265, 369] on input "Successful applications" at bounding box center [264, 367] width 8 height 8
checkbox input "true"
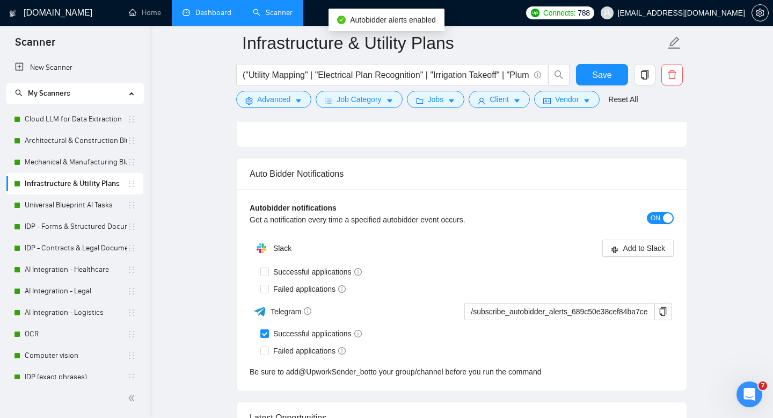
click at [266, 225] on div "Get a notification every time a specified autobidder event occurs." at bounding box center [409, 220] width 318 height 12
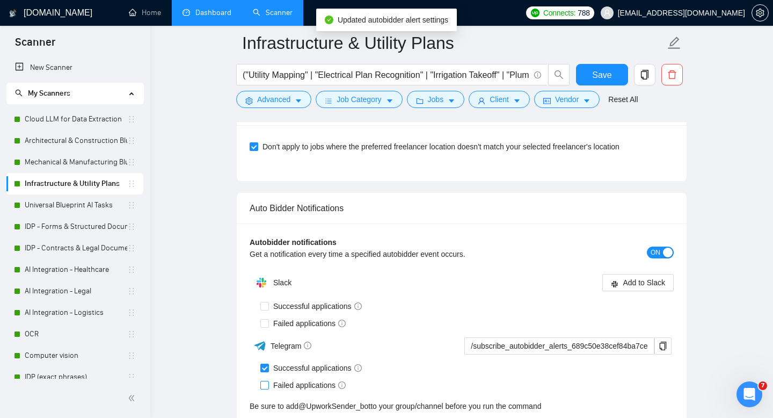
click at [266, 387] on input "Failed applications" at bounding box center [264, 385] width 8 height 8
checkbox input "true"
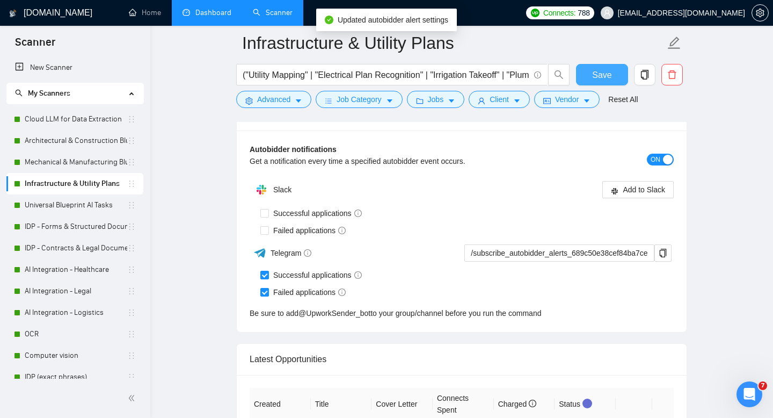
click at [606, 80] on span "Save" at bounding box center [601, 74] width 19 height 13
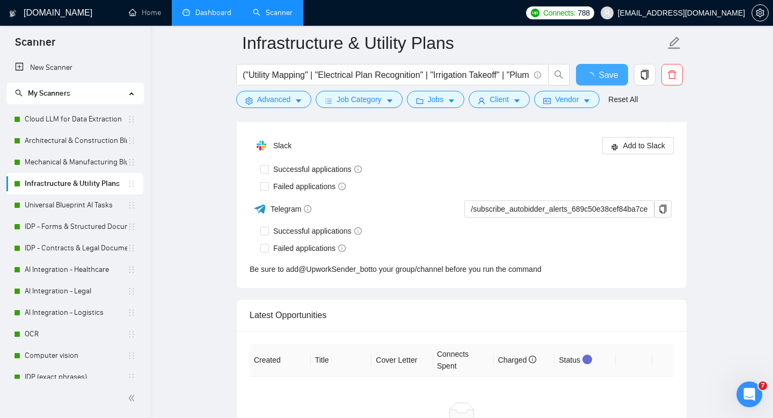
checkbox input "true"
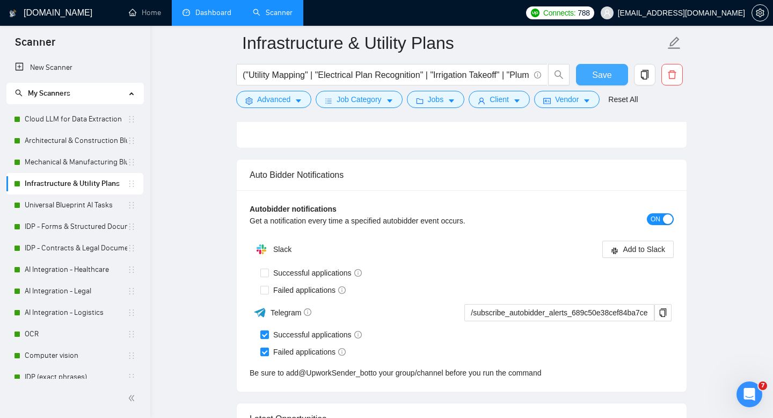
scroll to position [2554, 0]
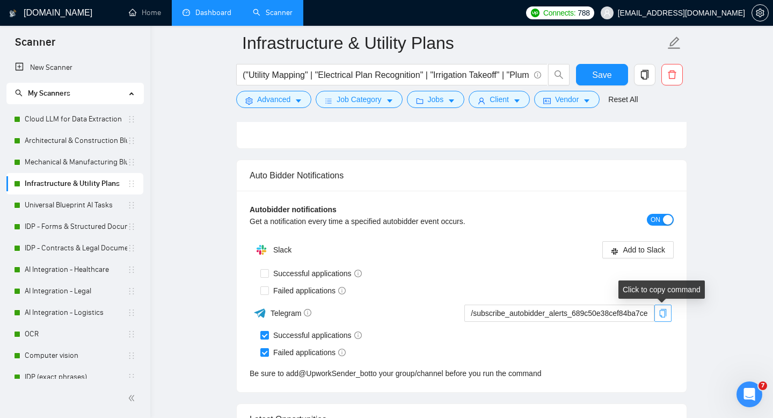
click at [665, 312] on icon "copy" at bounding box center [663, 313] width 7 height 9
click at [50, 201] on link "Universal Blueprint AI Tasks" at bounding box center [76, 204] width 103 height 21
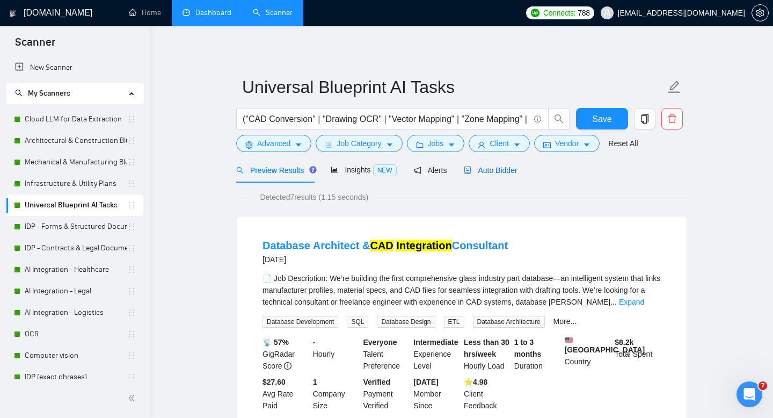
click at [501, 174] on div "Auto Bidder" at bounding box center [490, 170] width 53 height 12
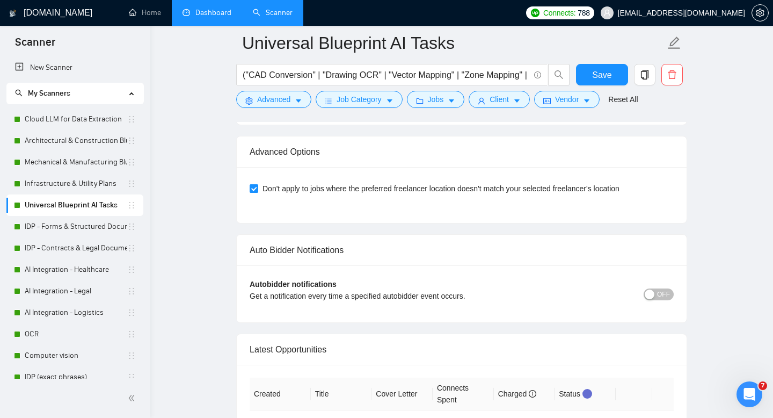
scroll to position [2558, 0]
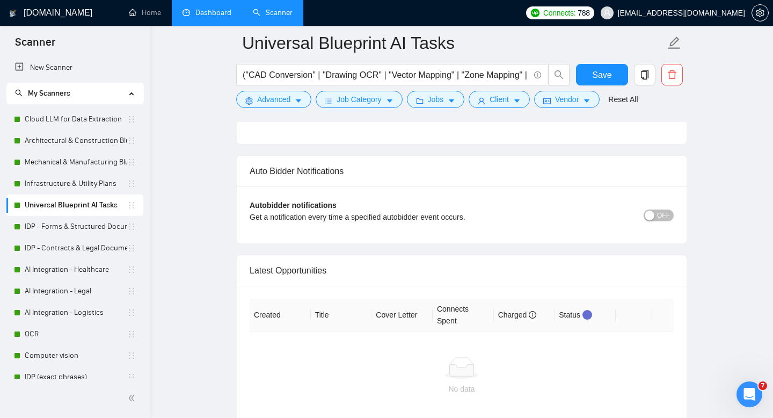
click at [662, 216] on span "OFF" at bounding box center [663, 215] width 13 height 12
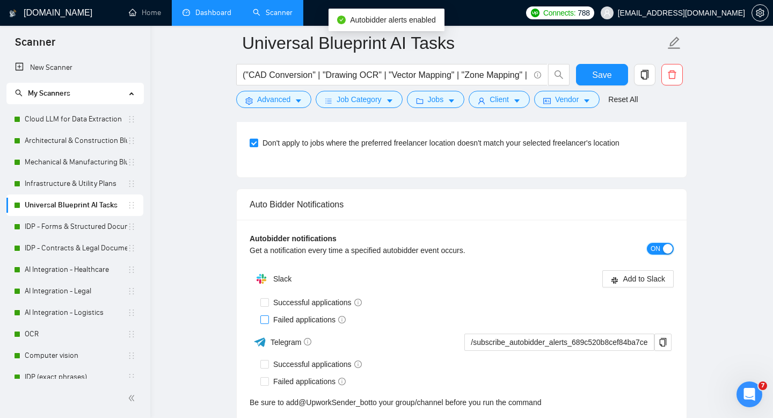
scroll to position [2569, 0]
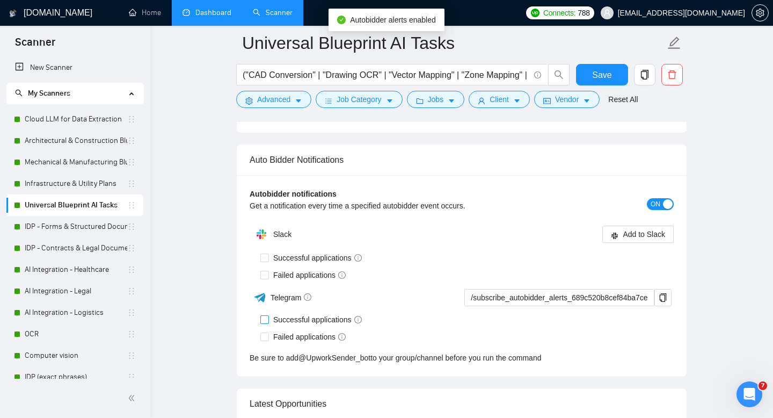
click at [265, 320] on input "Successful applications" at bounding box center [264, 319] width 8 height 8
checkbox input "true"
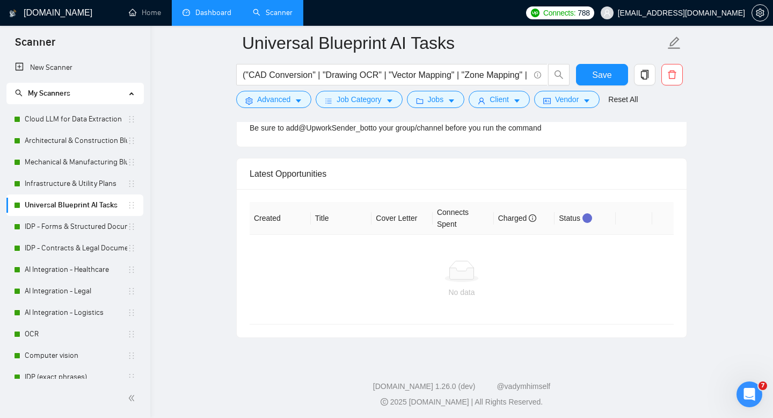
scroll to position [2556, 0]
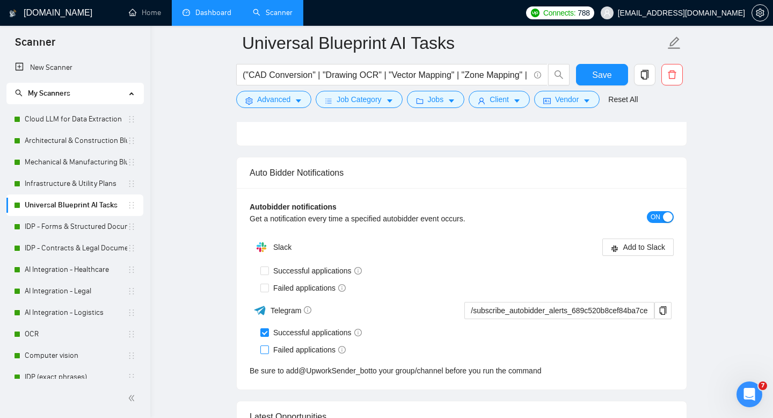
click at [264, 351] on input "Failed applications" at bounding box center [264, 349] width 8 height 8
checkbox input "true"
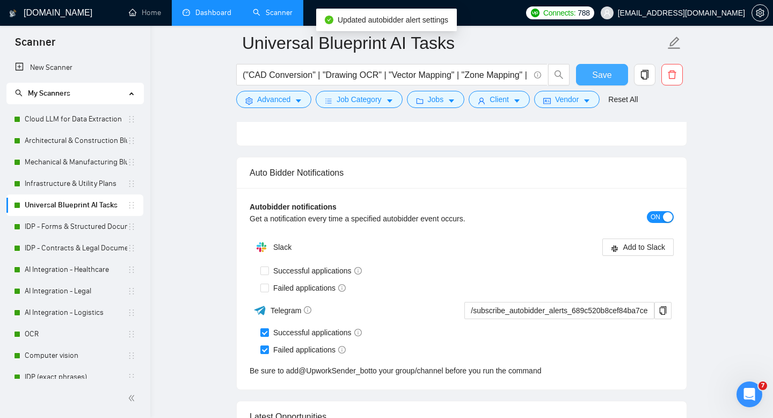
click at [608, 77] on span "Save" at bounding box center [601, 74] width 19 height 13
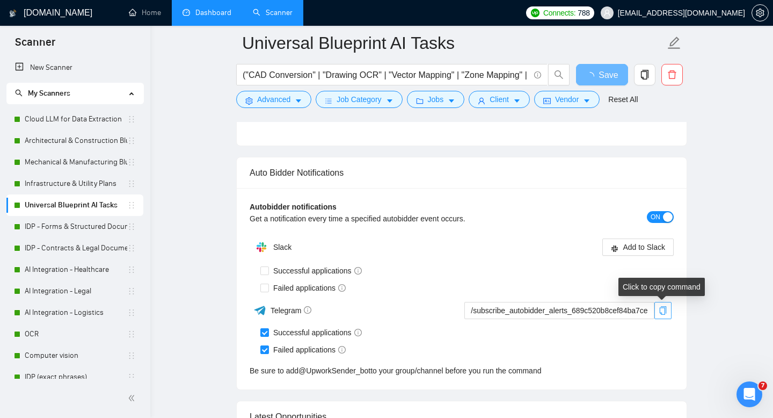
click at [662, 312] on icon "copy" at bounding box center [663, 310] width 9 height 9
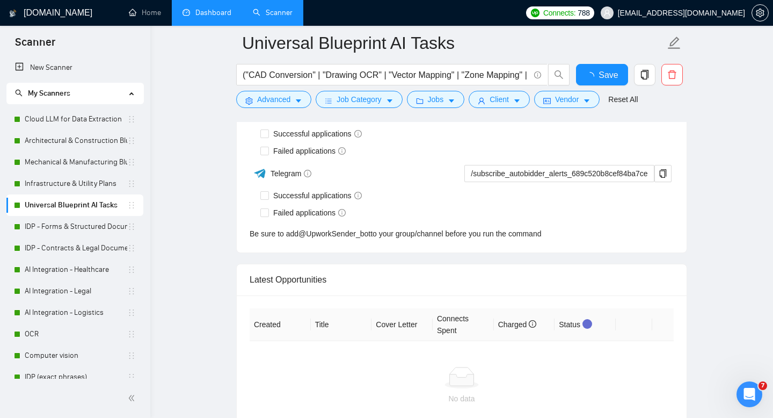
checkbox input "true"
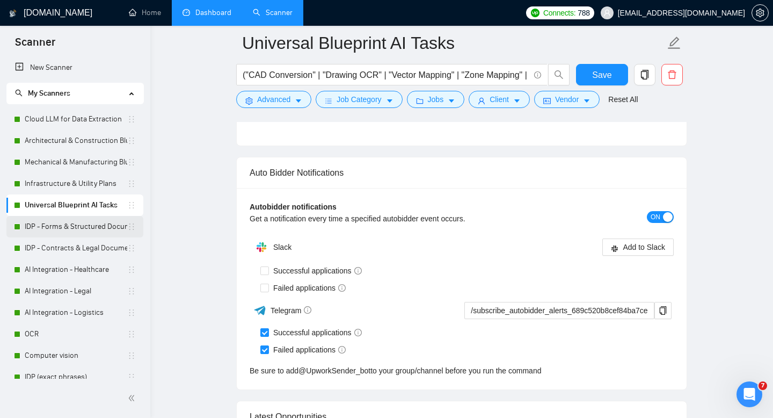
click at [72, 232] on link "IDP - Forms & Structured Documents" at bounding box center [76, 226] width 103 height 21
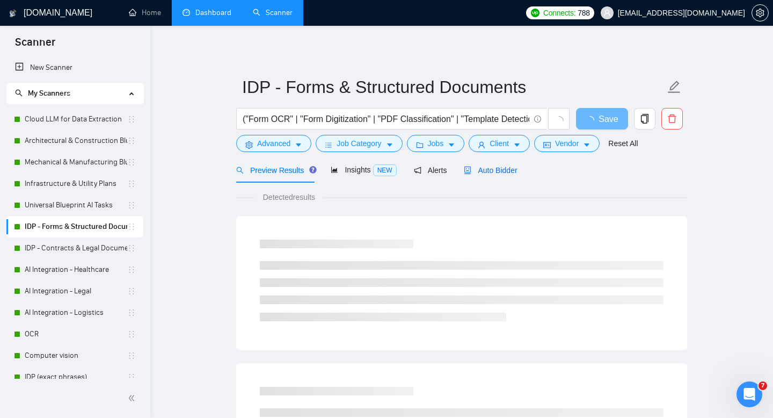
click at [499, 171] on span "Auto Bidder" at bounding box center [490, 170] width 53 height 9
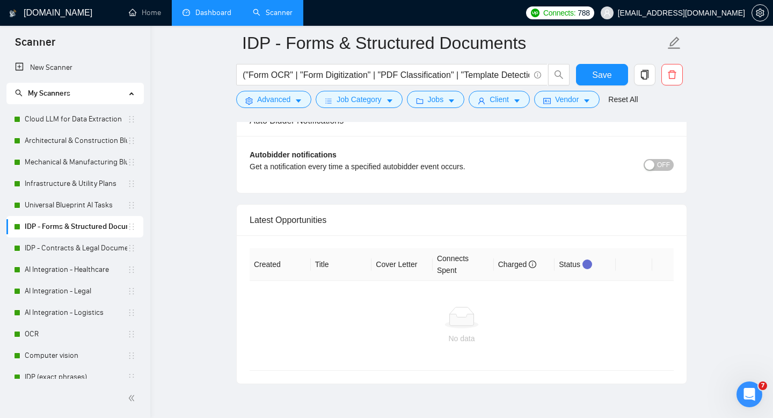
scroll to position [2605, 0]
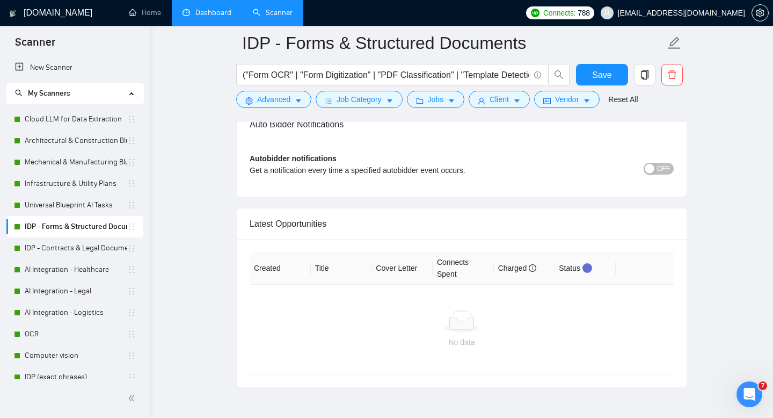
click at [658, 173] on span "OFF" at bounding box center [663, 169] width 13 height 12
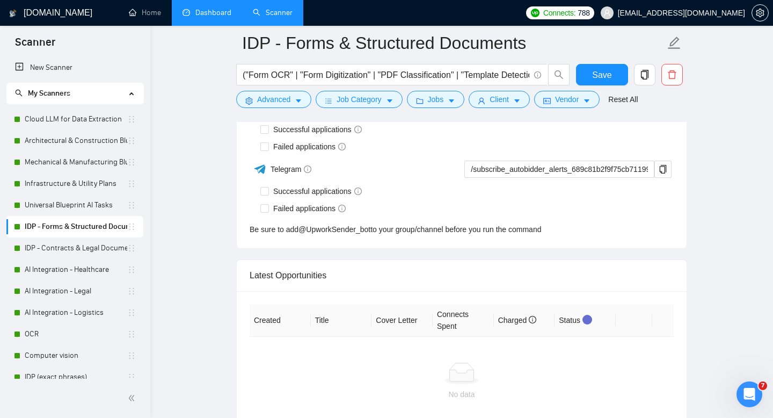
click at [266, 156] on div "Slack Add to Slack Successful applications Failed applications Telegram /subscr…" at bounding box center [462, 165] width 424 height 140
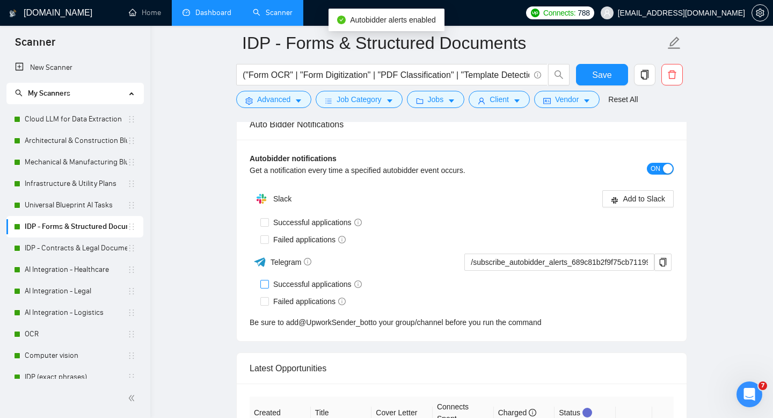
click at [264, 286] on input "Successful applications" at bounding box center [264, 284] width 8 height 8
checkbox input "true"
click at [266, 302] on input "Failed applications" at bounding box center [264, 301] width 8 height 8
checkbox input "true"
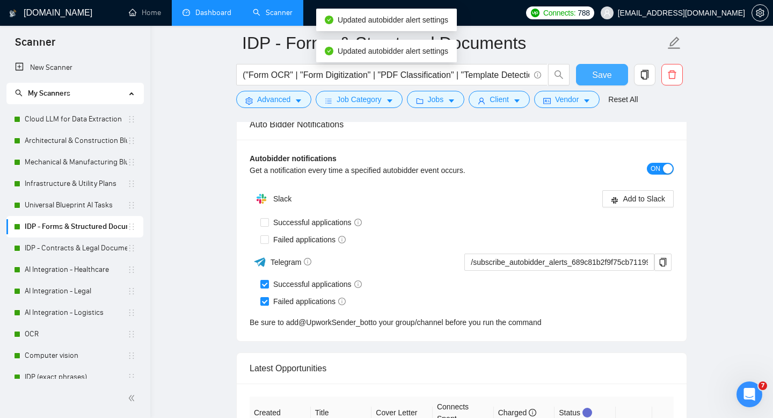
click at [595, 78] on span "Save" at bounding box center [601, 74] width 19 height 13
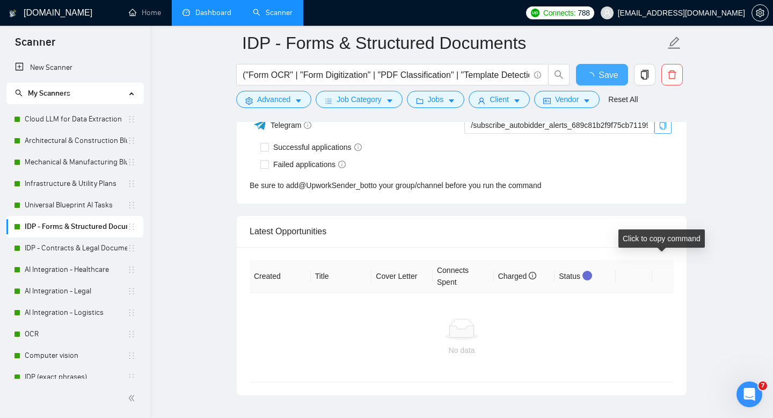
checkbox input "true"
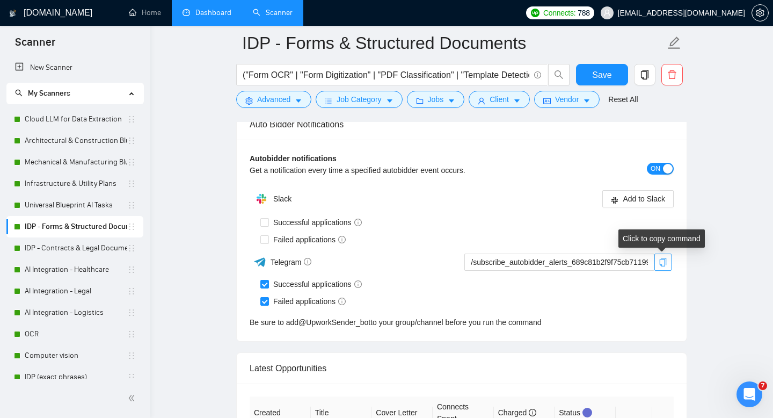
click at [666, 263] on icon "copy" at bounding box center [663, 262] width 7 height 9
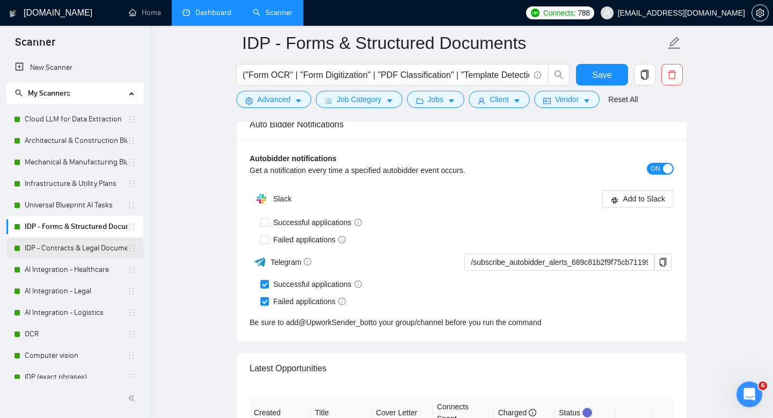
click at [80, 245] on link "IDP - Contracts & Legal Documents" at bounding box center [76, 247] width 103 height 21
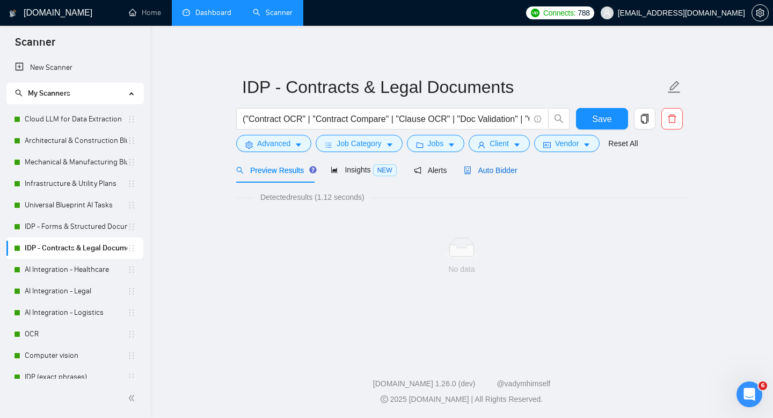
click at [499, 170] on span "Auto Bidder" at bounding box center [490, 170] width 53 height 9
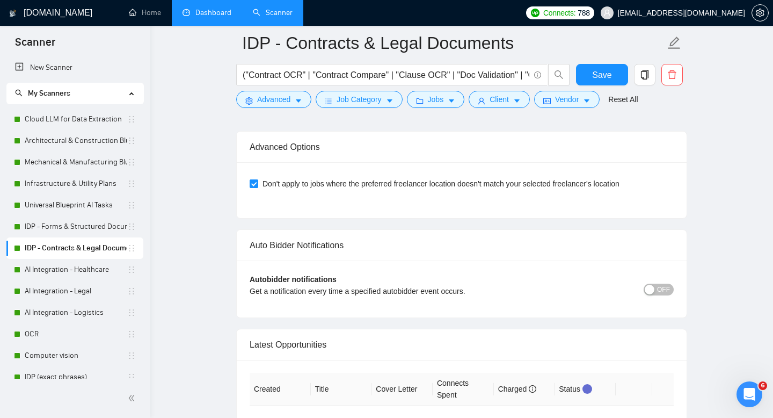
scroll to position [2490, 0]
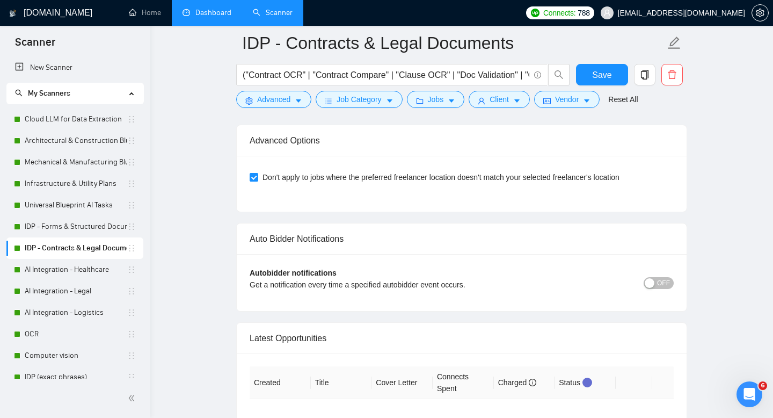
click at [665, 286] on span "OFF" at bounding box center [663, 283] width 13 height 12
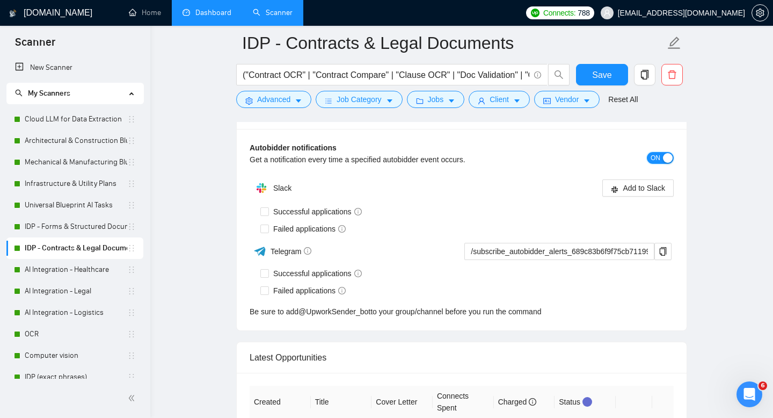
scroll to position [2635, 0]
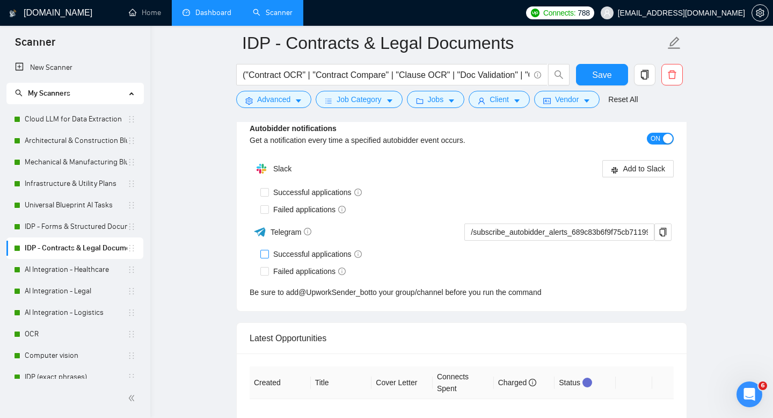
click at [269, 256] on span "Successful applications" at bounding box center [317, 254] width 97 height 12
click at [268, 256] on input "Successful applications" at bounding box center [264, 254] width 8 height 8
checkbox input "true"
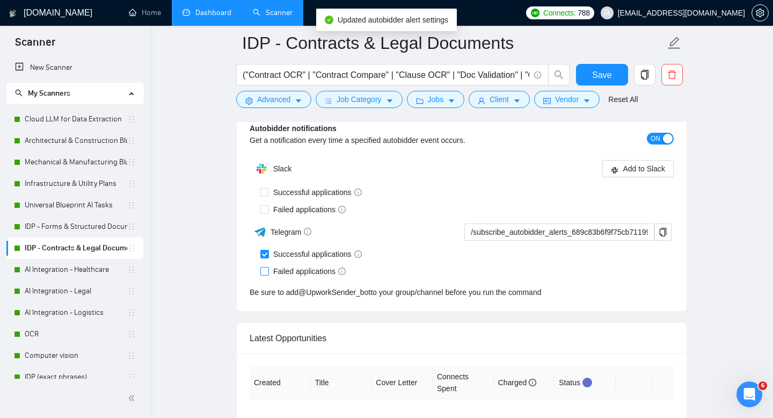
click at [265, 269] on input "Failed applications" at bounding box center [264, 271] width 8 height 8
checkbox input "true"
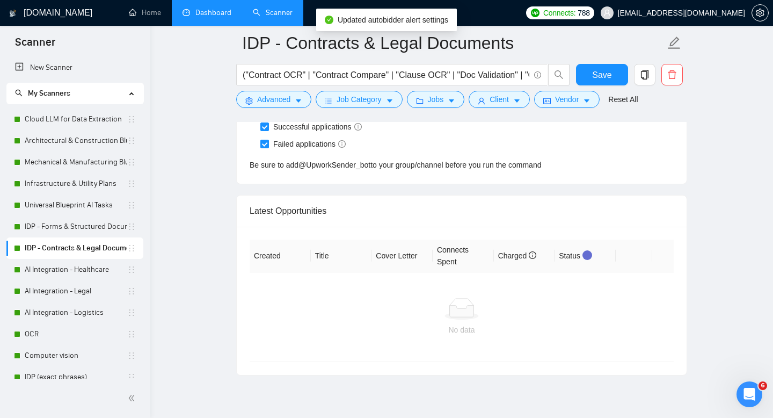
click at [666, 235] on div "Created Title Cover Letter Connects Spent Charged Status No data" at bounding box center [462, 301] width 450 height 148
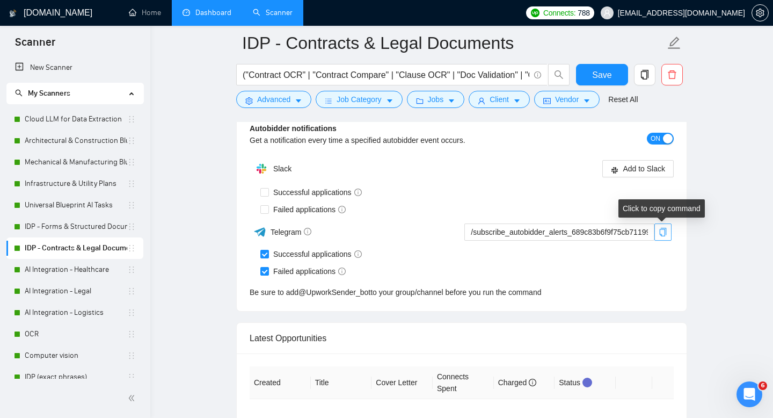
click at [664, 232] on icon "copy" at bounding box center [663, 232] width 7 height 9
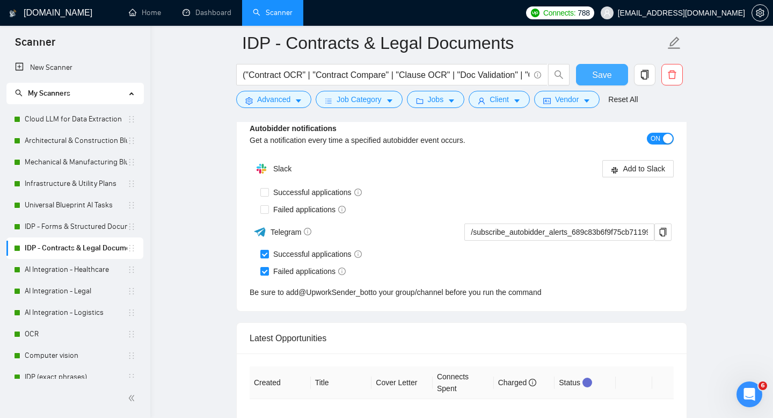
scroll to position [231, 0]
click at [602, 78] on span "Save" at bounding box center [601, 74] width 19 height 13
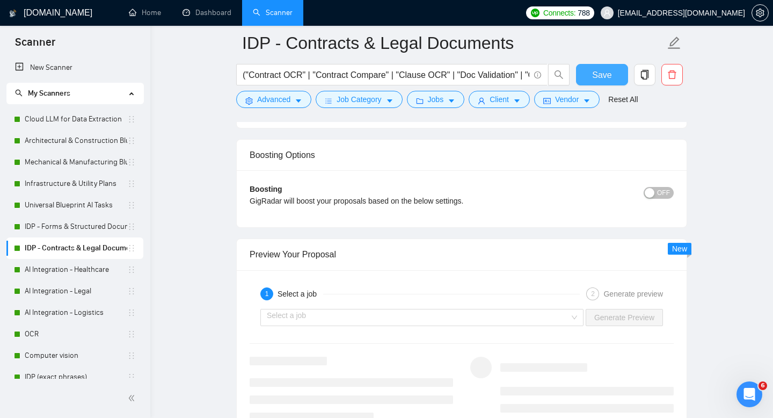
scroll to position [1909, 0]
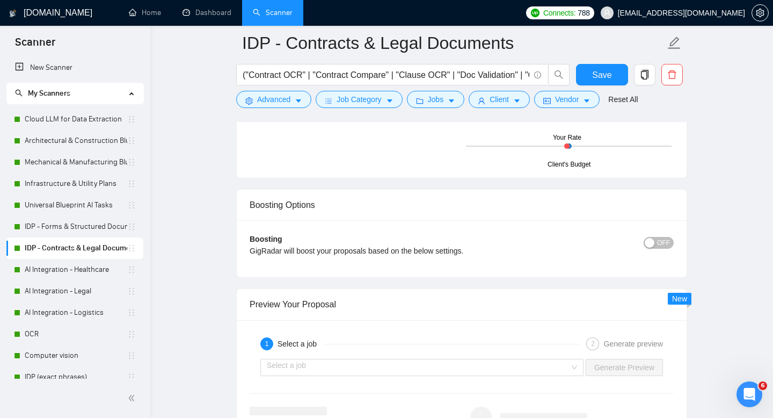
click at [660, 239] on span "OFF" at bounding box center [663, 243] width 13 height 12
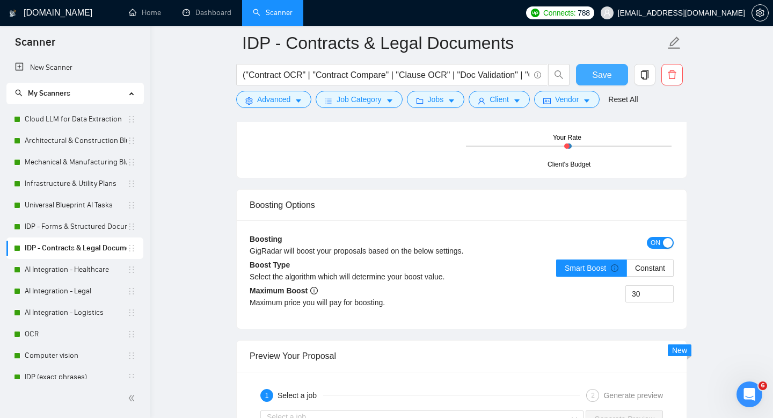
click at [600, 75] on span "Save" at bounding box center [601, 74] width 19 height 13
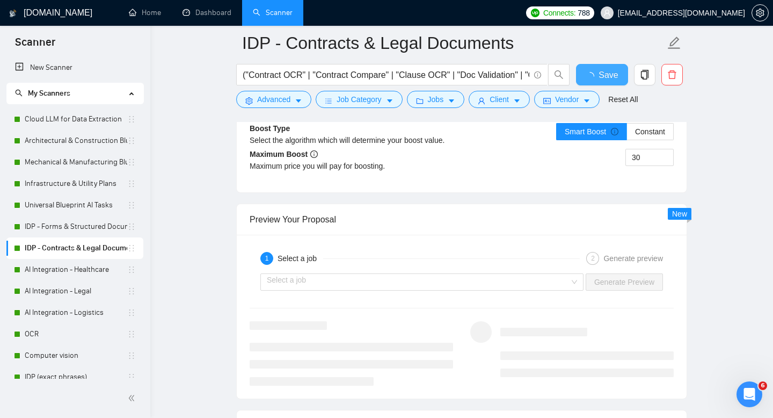
checkbox input "true"
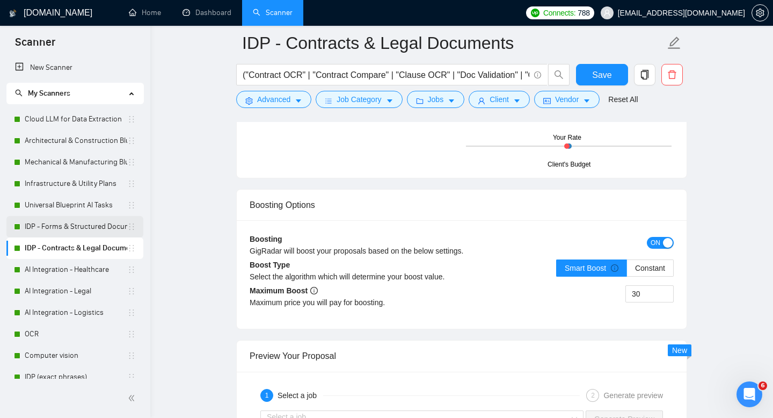
click at [61, 230] on link "IDP - Forms & Structured Documents" at bounding box center [76, 226] width 103 height 21
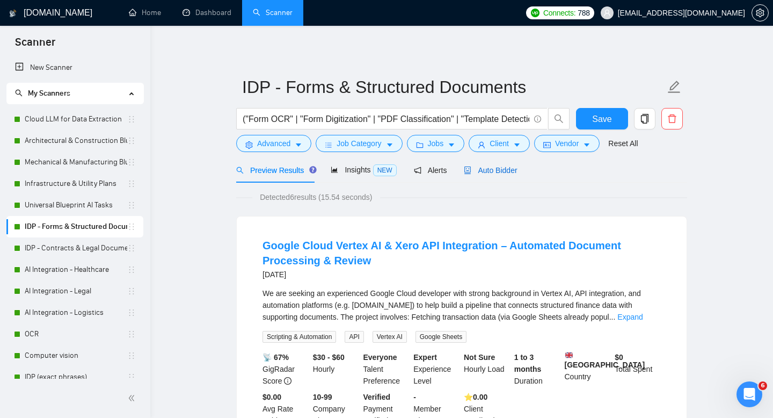
click at [502, 169] on span "Auto Bidder" at bounding box center [490, 170] width 53 height 9
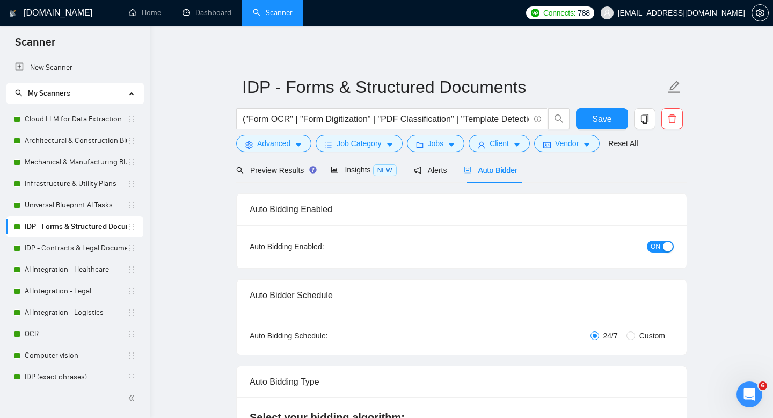
checkbox input "true"
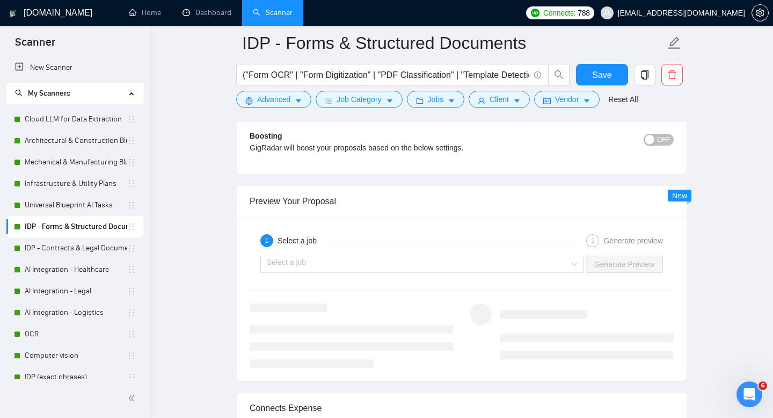
scroll to position [2030, 0]
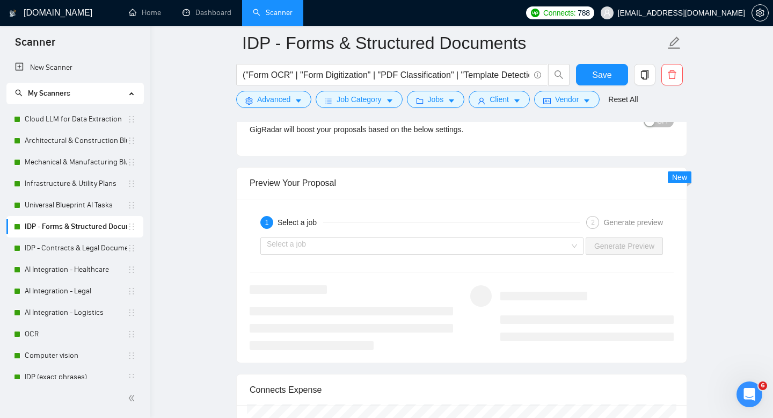
click at [662, 126] on span "OFF" at bounding box center [663, 121] width 13 height 12
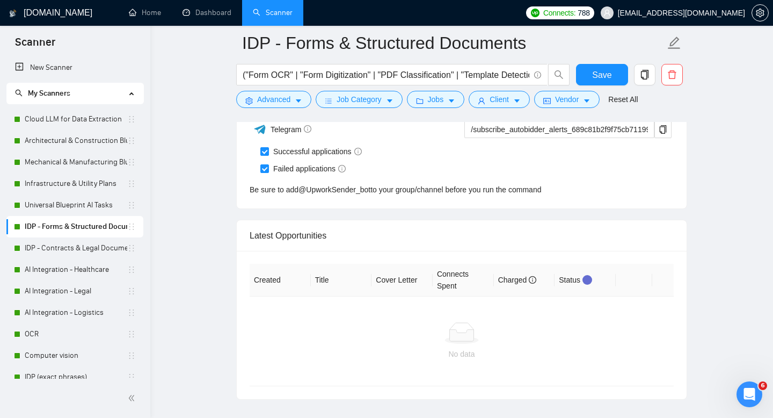
scroll to position [2782, 0]
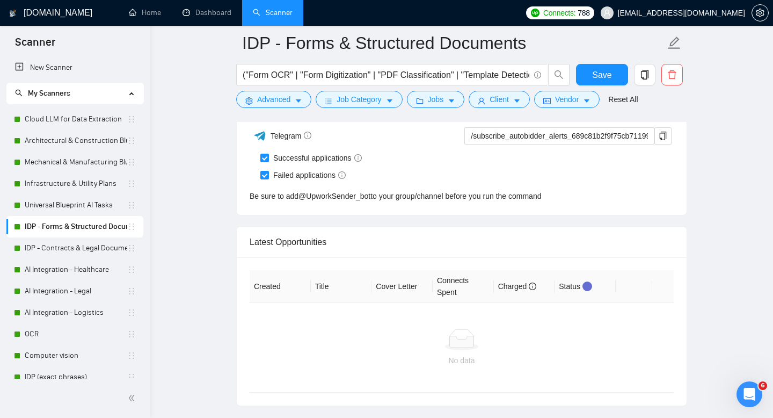
click at [473, 231] on div "Latest Opportunities" at bounding box center [462, 242] width 424 height 31
click at [612, 79] on button "Save" at bounding box center [602, 74] width 52 height 21
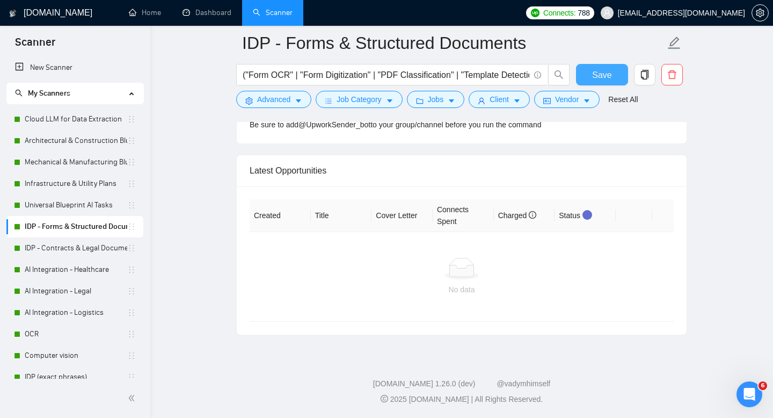
checkbox input "true"
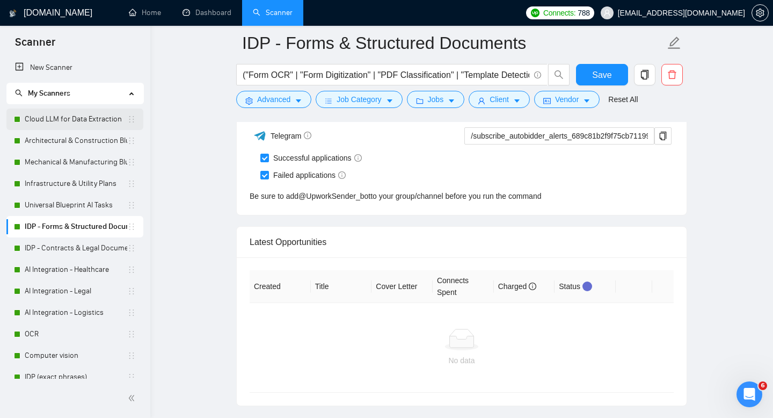
click at [52, 120] on link "Cloud LLM for Data Extraction" at bounding box center [76, 118] width 103 height 21
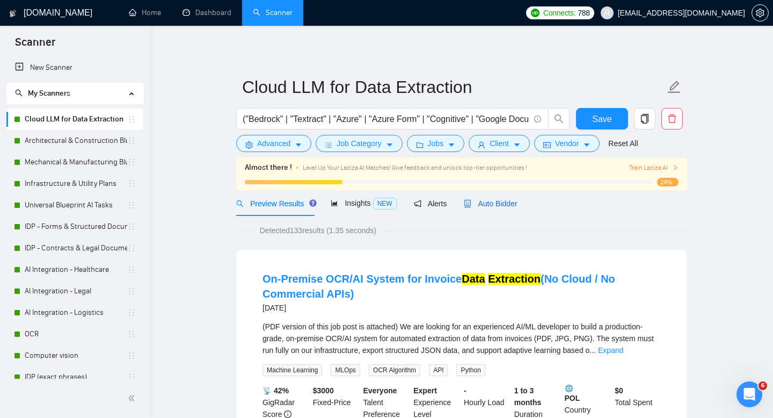
click at [492, 200] on span "Auto Bidder" at bounding box center [490, 203] width 53 height 9
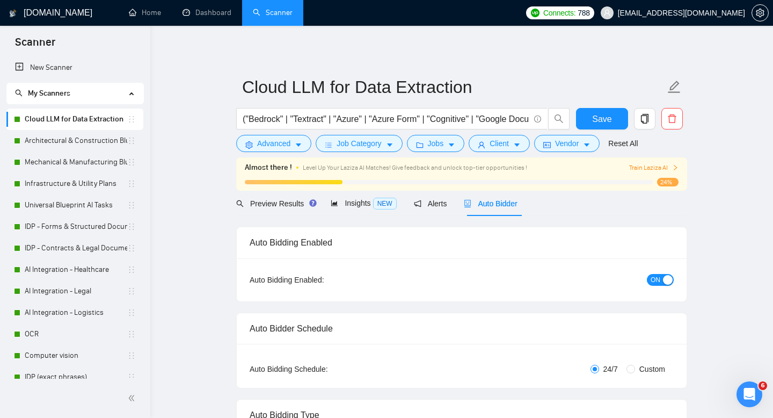
checkbox input "true"
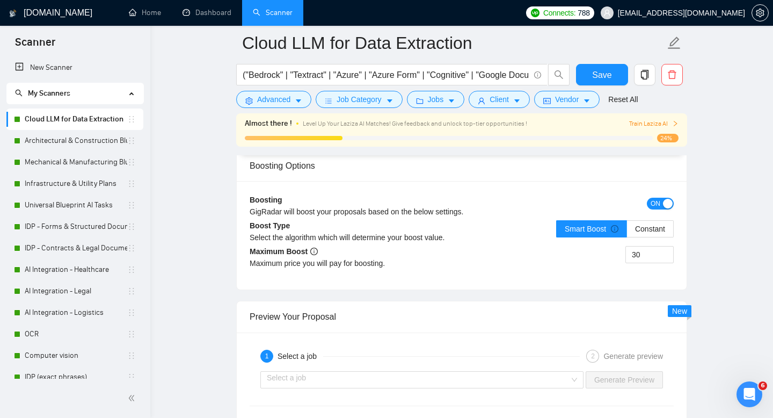
scroll to position [1973, 0]
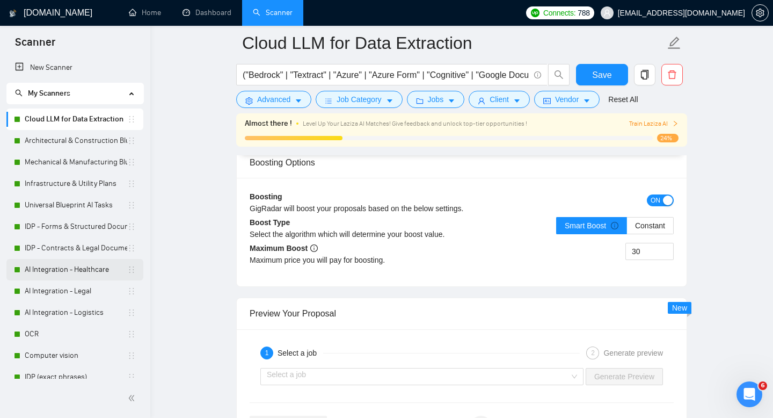
click at [76, 272] on link "AI Integration - Healthcare" at bounding box center [76, 269] width 103 height 21
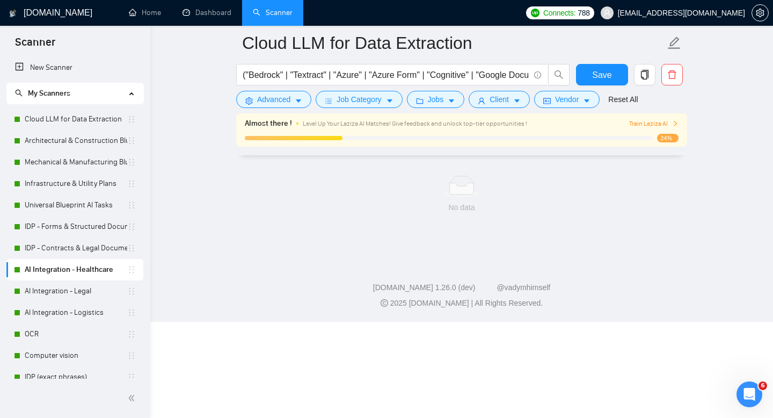
scroll to position [8, 0]
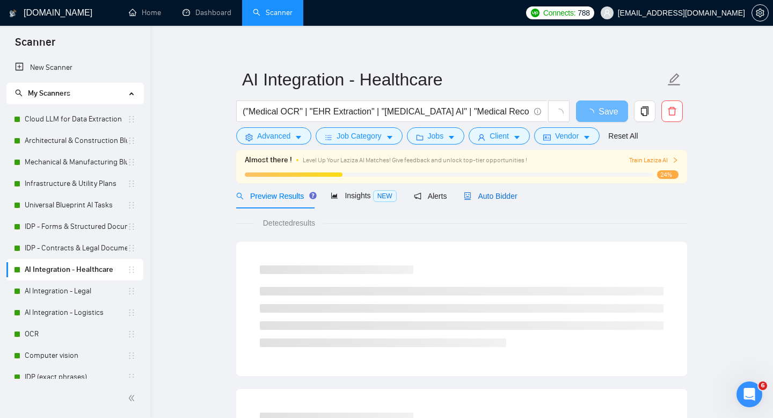
click at [507, 194] on span "Auto Bidder" at bounding box center [490, 196] width 53 height 9
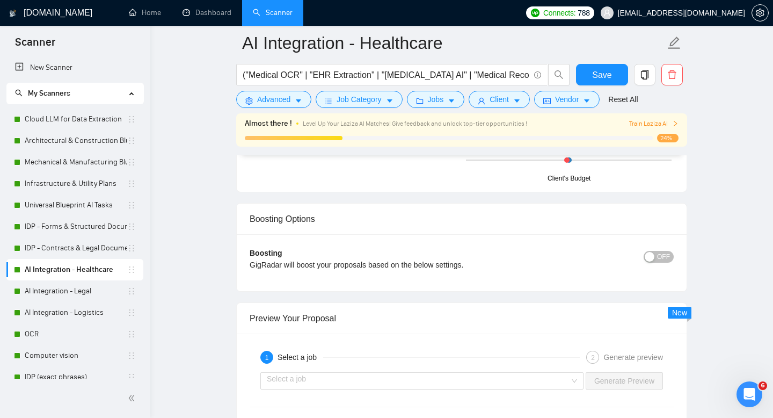
scroll to position [1926, 0]
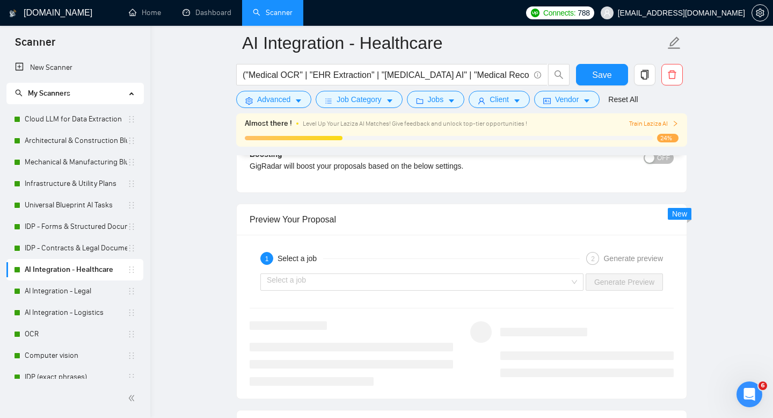
click at [657, 164] on button "OFF" at bounding box center [659, 158] width 30 height 12
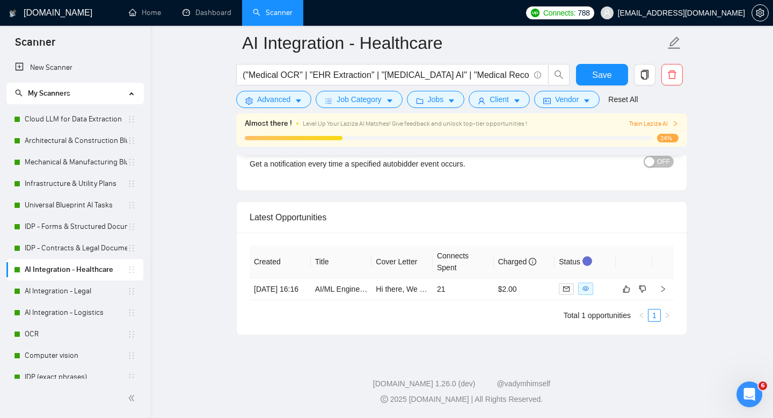
scroll to position [2467, 0]
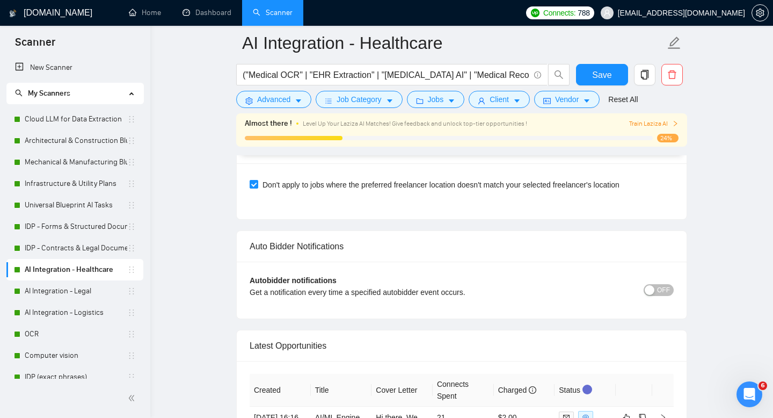
click at [665, 296] on span "OFF" at bounding box center [663, 290] width 13 height 12
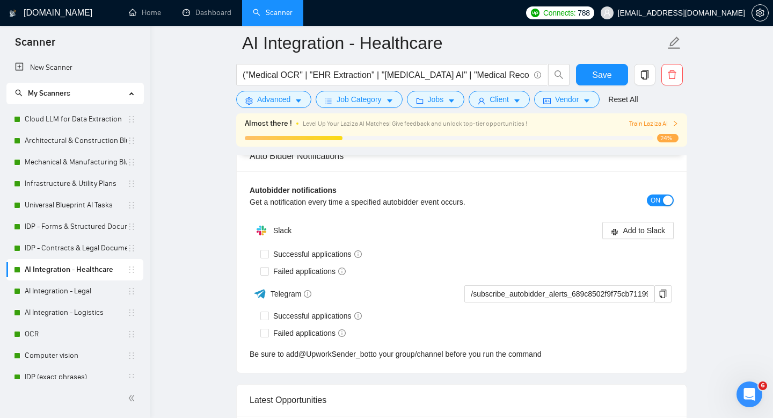
scroll to position [2520, 0]
click at [267, 261] on div "Successful applications" at bounding box center [466, 252] width 413 height 17
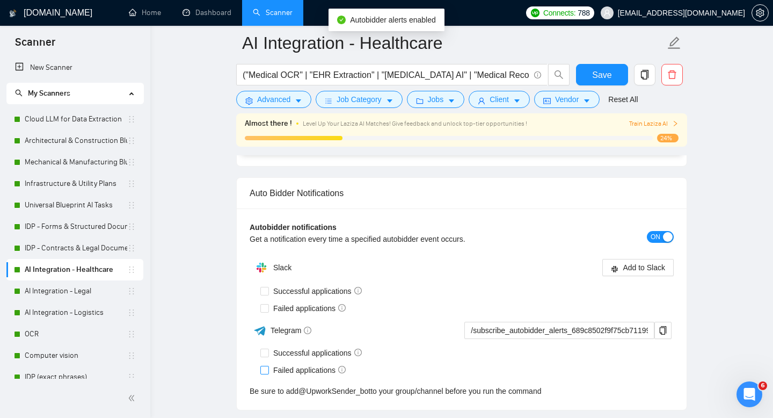
click at [264, 373] on input "Failed applications" at bounding box center [264, 370] width 8 height 8
checkbox input "true"
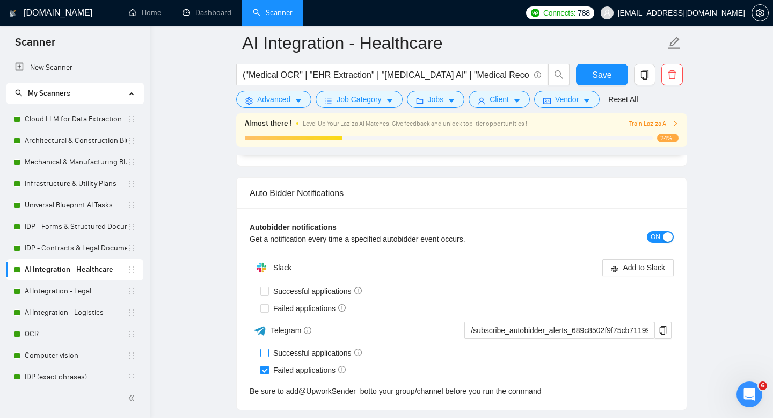
click at [264, 356] on input "Successful applications" at bounding box center [264, 352] width 8 height 8
checkbox input "true"
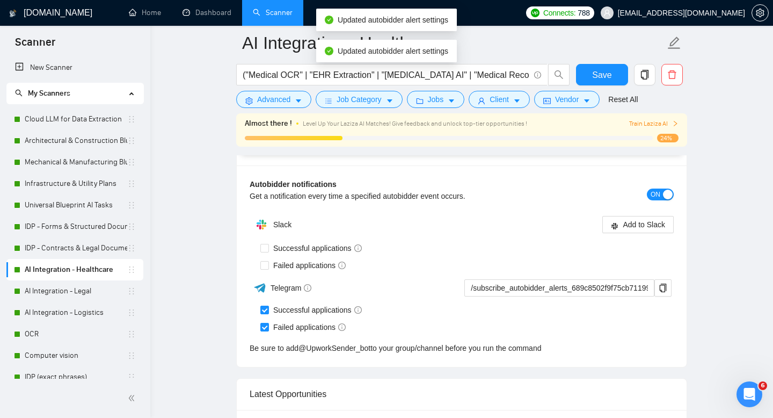
click at [664, 314] on div "Successful applications" at bounding box center [466, 310] width 413 height 12
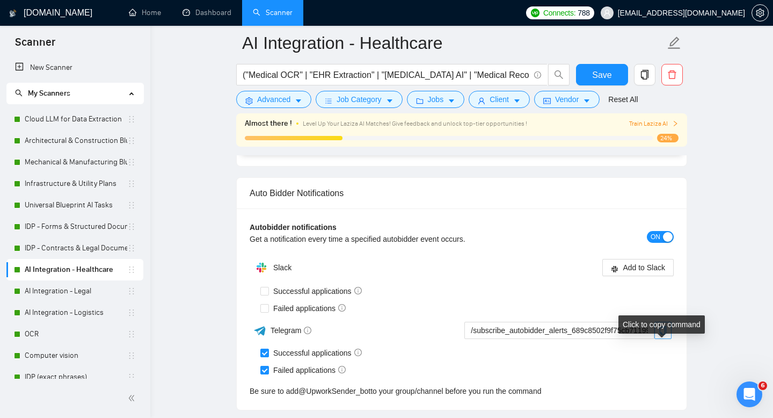
click at [663, 334] on icon "copy" at bounding box center [663, 330] width 9 height 9
click at [601, 75] on span "Save" at bounding box center [601, 74] width 19 height 13
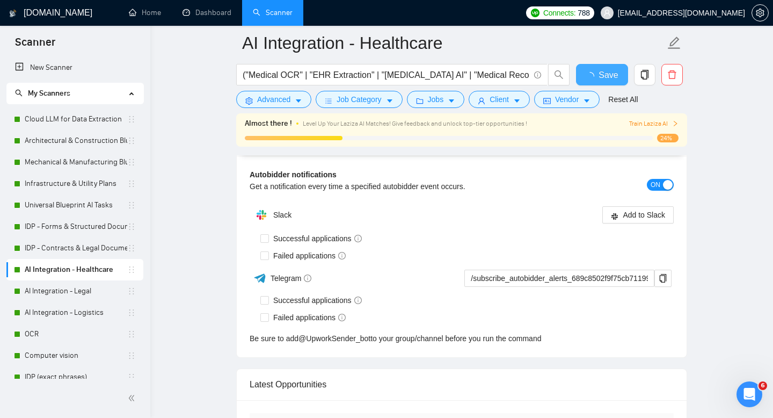
checkbox input "true"
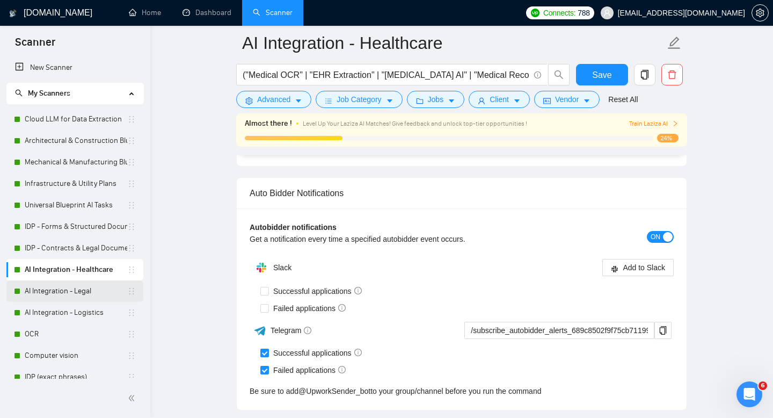
click at [69, 286] on link "AI Integration - Legal" at bounding box center [76, 290] width 103 height 21
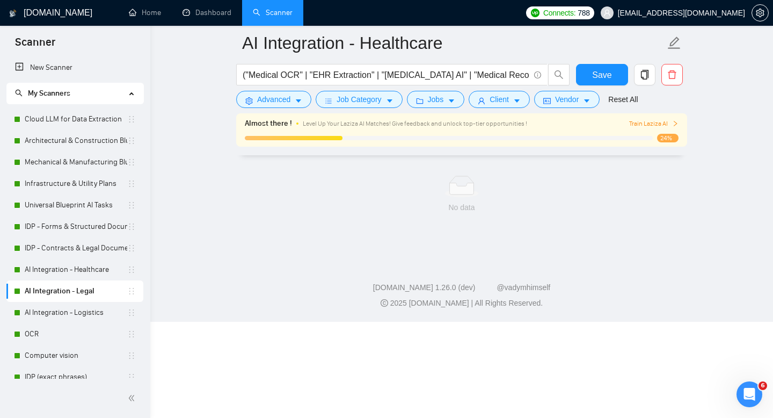
scroll to position [8, 0]
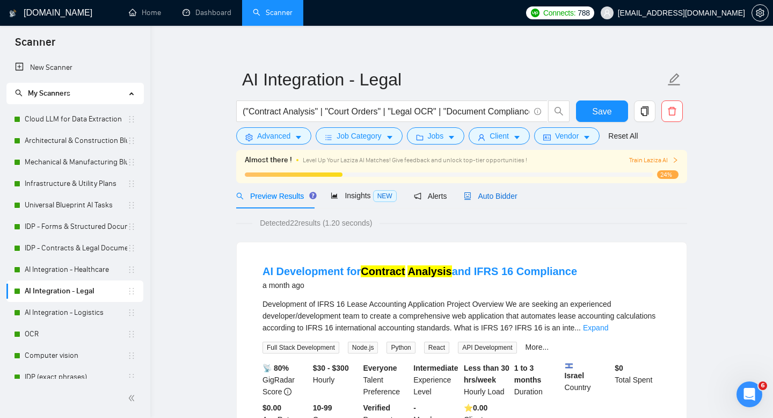
click at [506, 195] on span "Auto Bidder" at bounding box center [490, 196] width 53 height 9
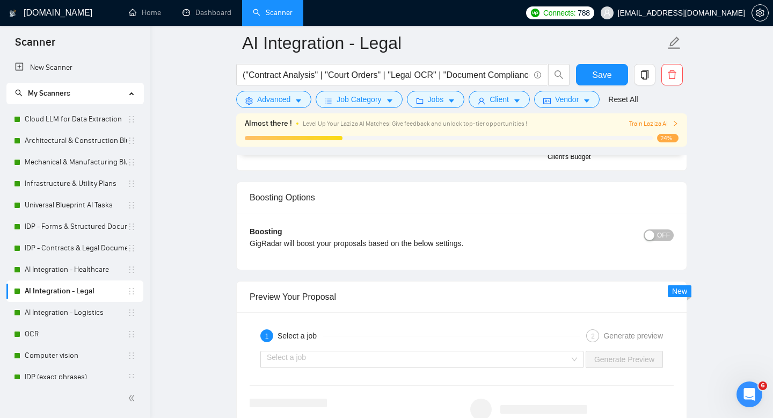
scroll to position [1891, 0]
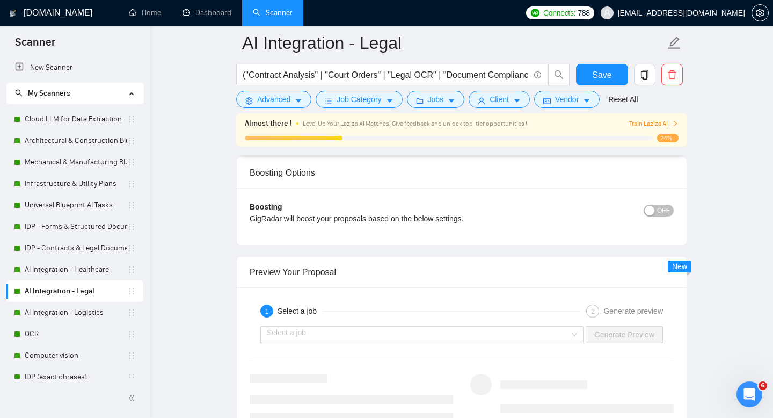
click at [660, 213] on span "OFF" at bounding box center [663, 211] width 13 height 12
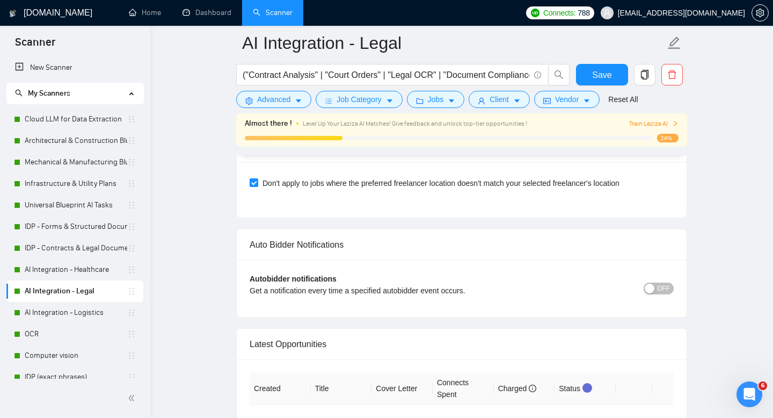
scroll to position [2487, 0]
click at [660, 287] on span "OFF" at bounding box center [663, 287] width 13 height 12
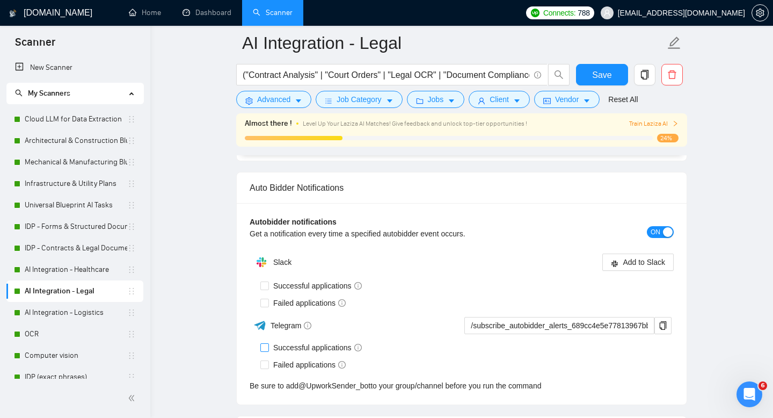
click at [267, 311] on div "Failed applications" at bounding box center [466, 302] width 413 height 17
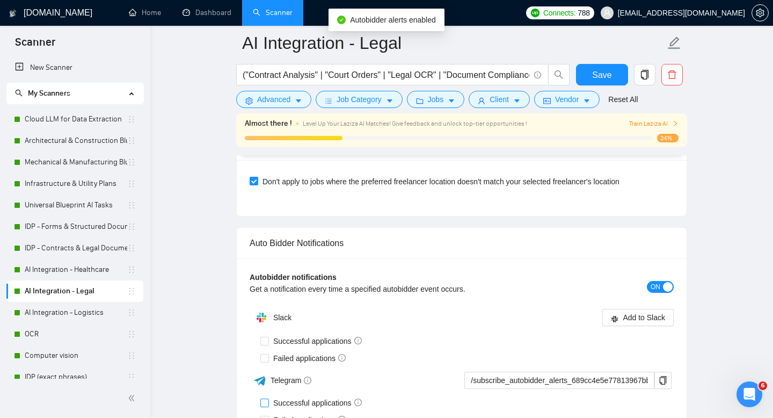
click at [263, 403] on input "Successful applications" at bounding box center [264, 402] width 8 height 8
checkbox input "true"
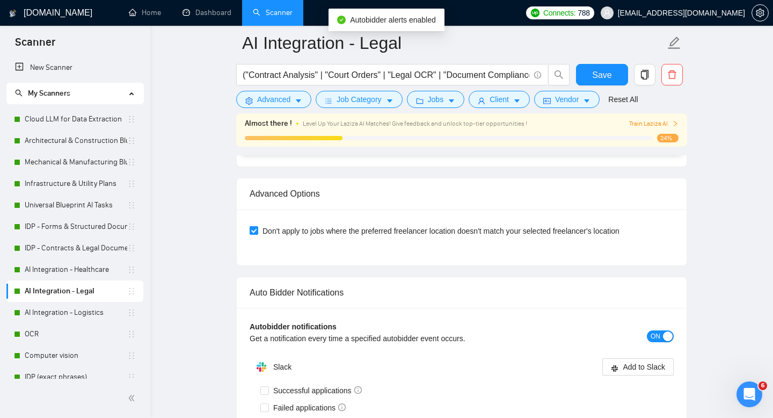
scroll to position [2533, 0]
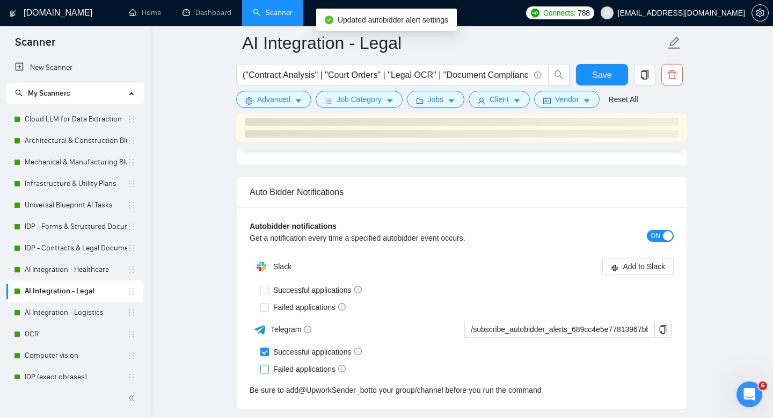
click at [264, 369] on input "Failed applications" at bounding box center [264, 369] width 8 height 8
checkbox input "true"
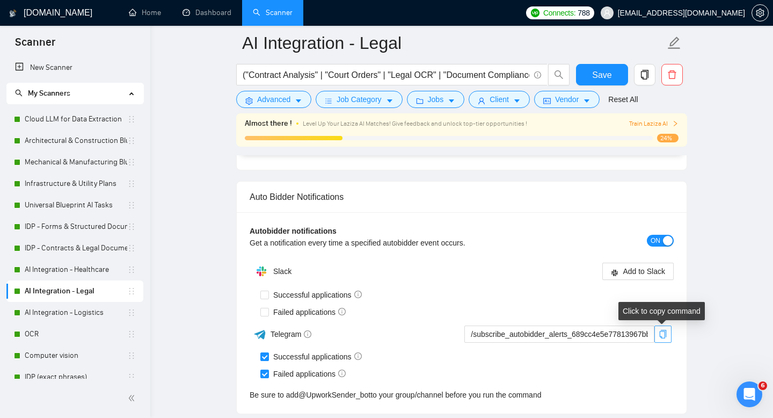
click at [661, 332] on icon "copy" at bounding box center [663, 334] width 9 height 9
click at [598, 77] on span "Save" at bounding box center [601, 74] width 19 height 13
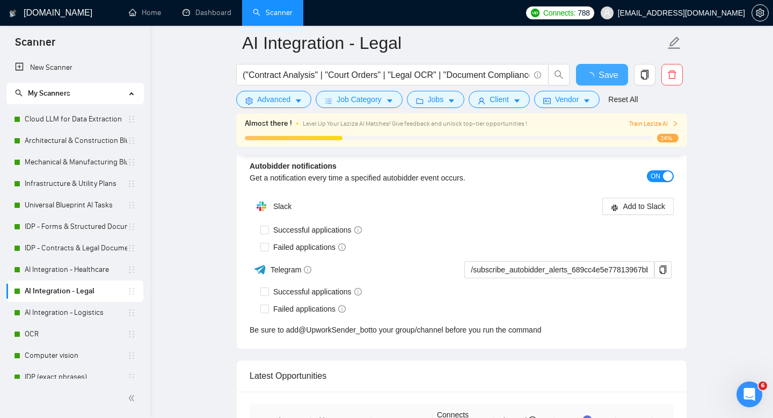
checkbox input "true"
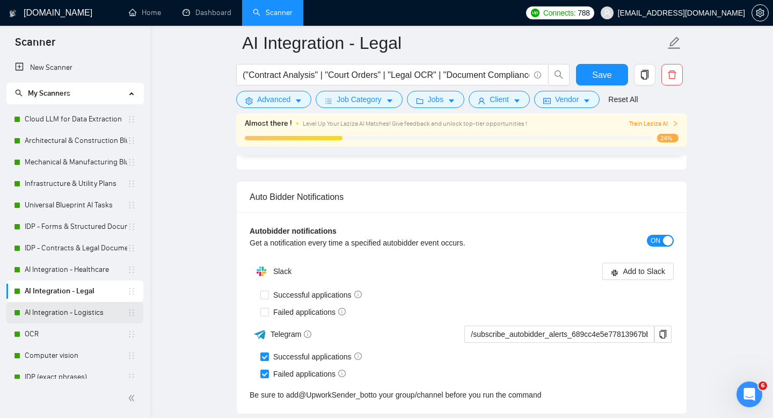
click at [84, 312] on link "AI Integration - Logistics" at bounding box center [76, 312] width 103 height 21
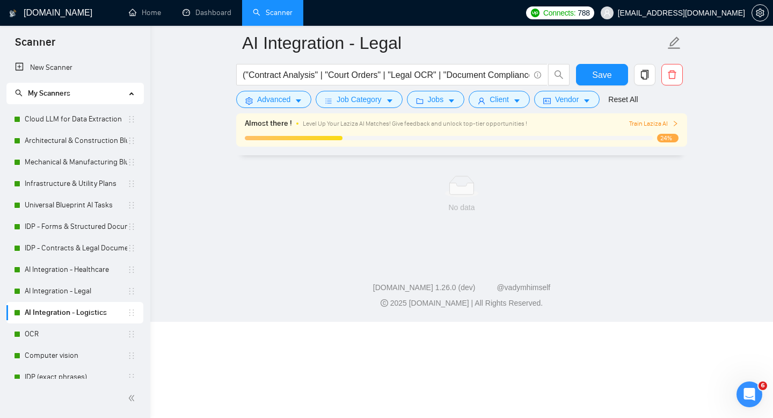
scroll to position [8, 0]
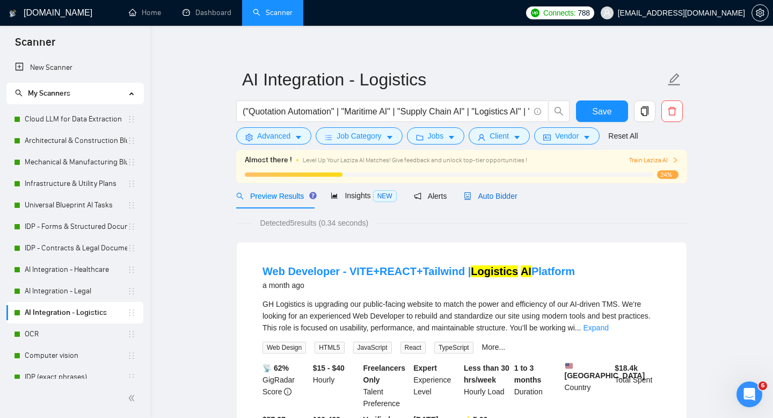
click at [506, 199] on span "Auto Bidder" at bounding box center [490, 196] width 53 height 9
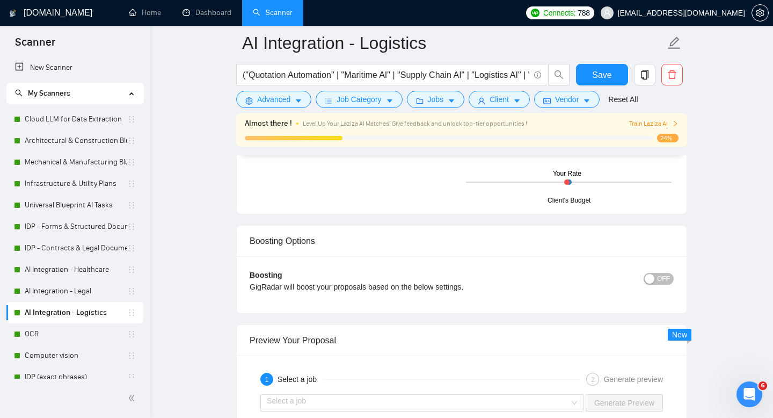
scroll to position [1832, 0]
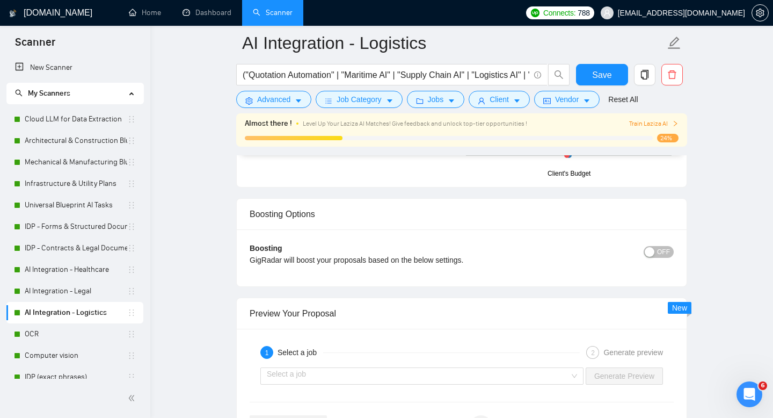
click at [658, 252] on span "OFF" at bounding box center [663, 252] width 13 height 12
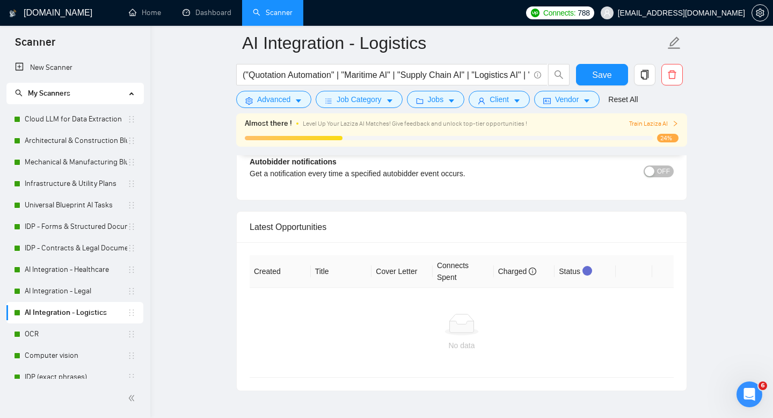
scroll to position [2561, 0]
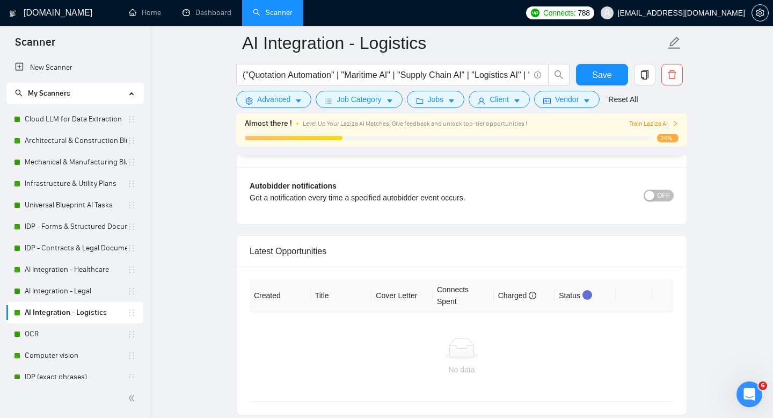
click at [659, 196] on span "OFF" at bounding box center [663, 196] width 13 height 12
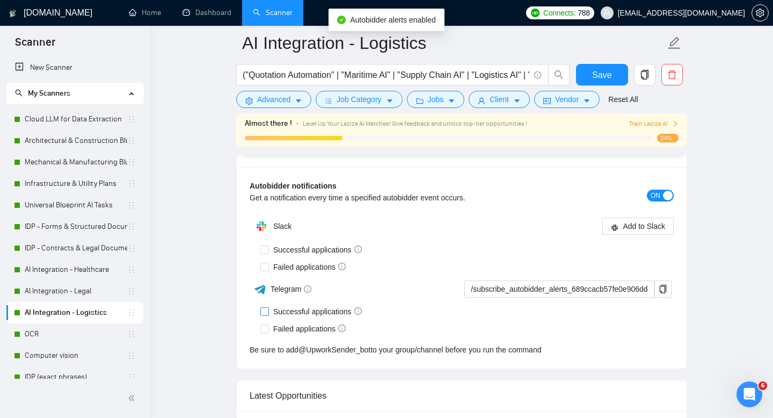
click at [264, 311] on input "Successful applications" at bounding box center [264, 311] width 8 height 8
checkbox input "true"
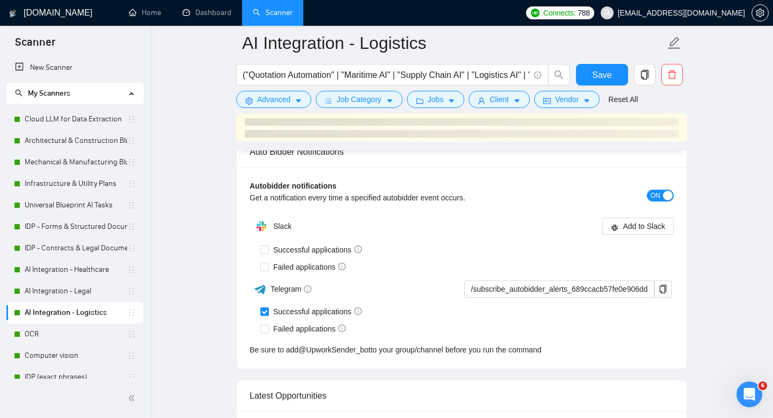
click at [265, 293] on div "Telegram" at bounding box center [355, 289] width 211 height 19
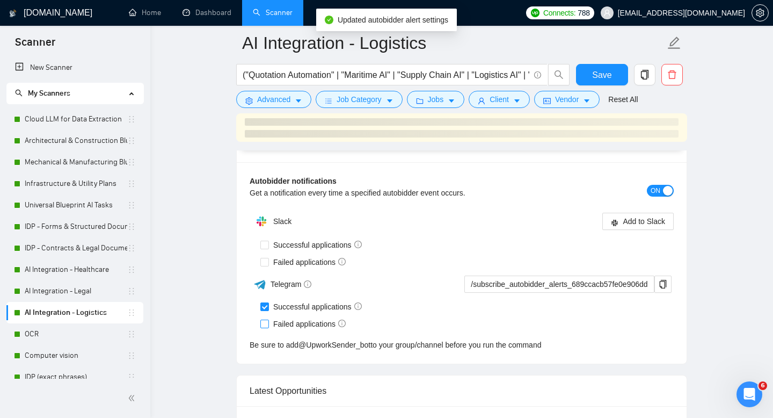
click at [264, 324] on input "Failed applications" at bounding box center [264, 323] width 8 height 8
checkbox input "true"
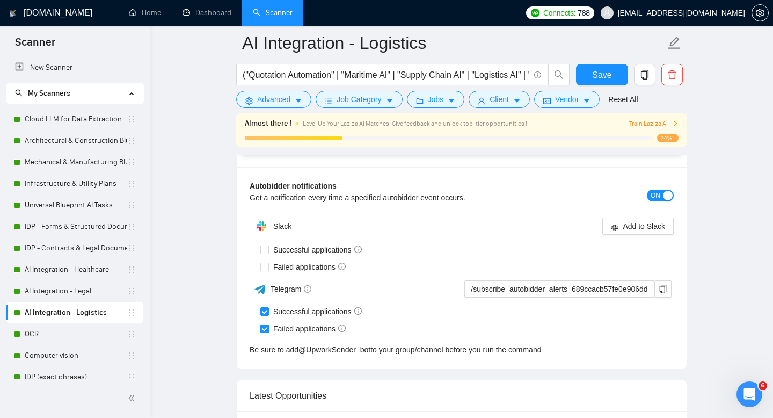
click at [662, 269] on div "Failed applications" at bounding box center [466, 267] width 413 height 12
click at [663, 287] on icon "copy" at bounding box center [663, 289] width 9 height 9
click at [599, 74] on span "Save" at bounding box center [601, 74] width 19 height 13
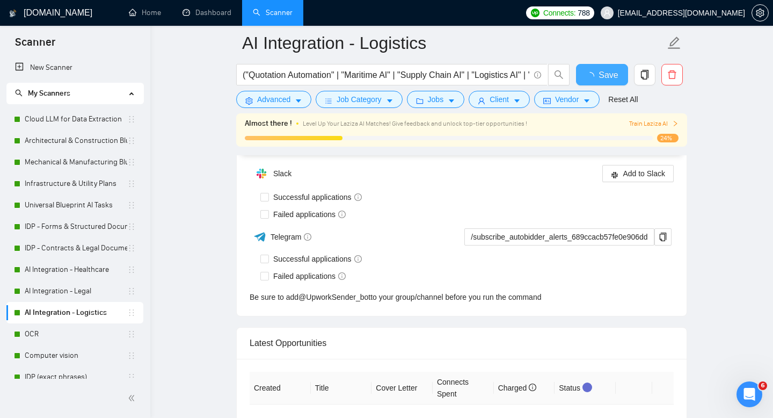
checkbox input "true"
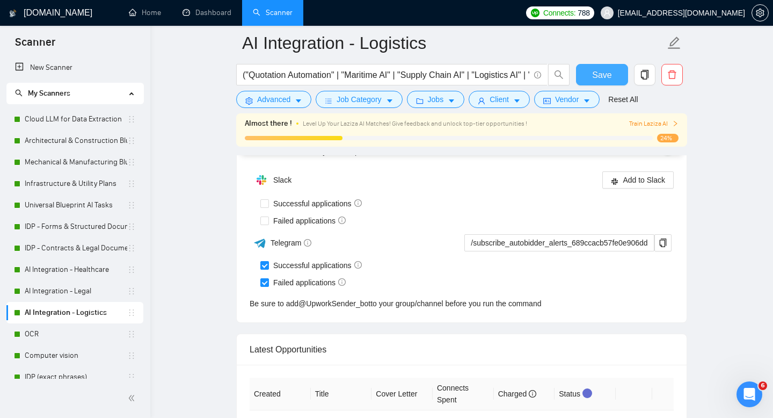
scroll to position [2563, 0]
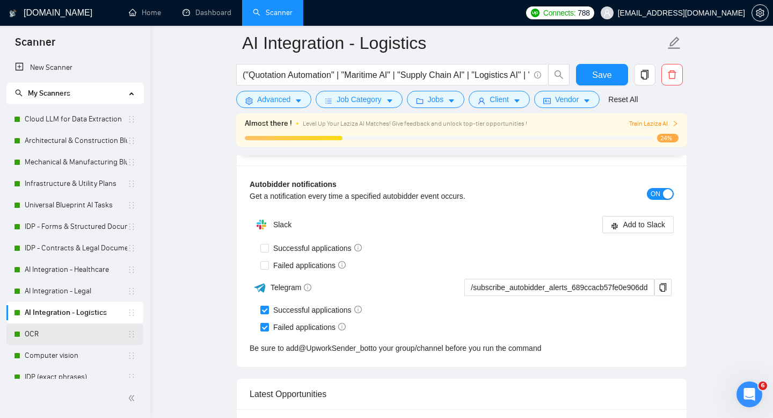
click at [38, 330] on link "OCR" at bounding box center [76, 333] width 103 height 21
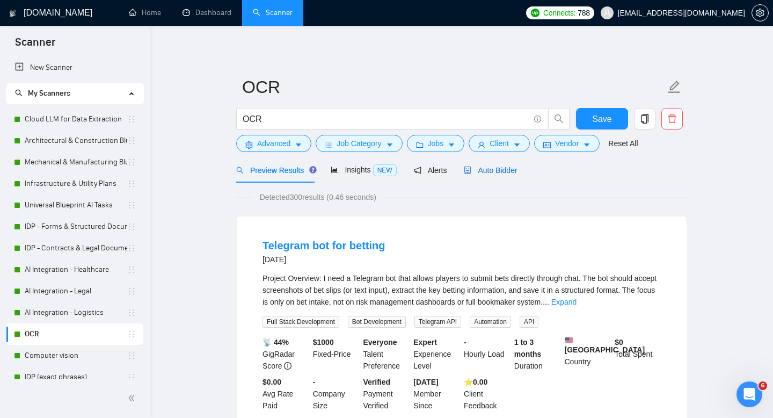
click at [505, 167] on span "Auto Bidder" at bounding box center [490, 170] width 53 height 9
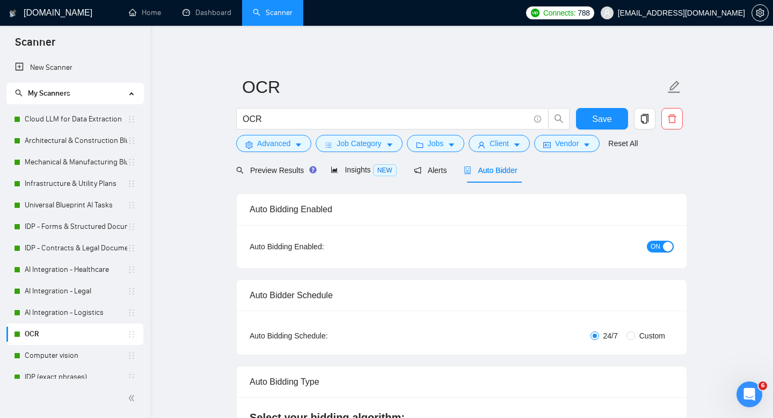
checkbox input "true"
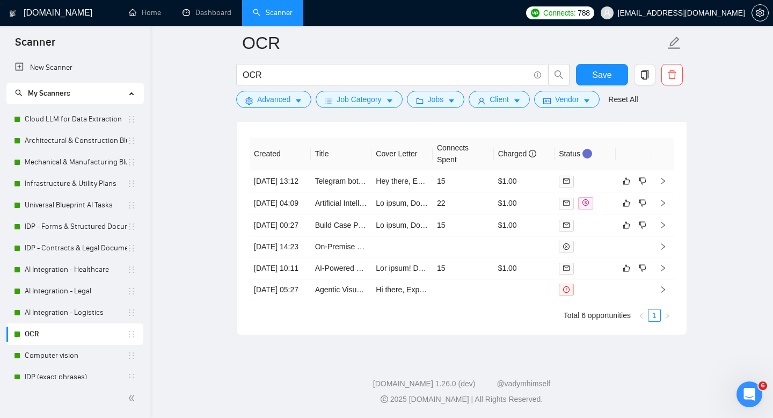
scroll to position [2947, 0]
click at [61, 354] on link "Computer vision" at bounding box center [76, 355] width 103 height 21
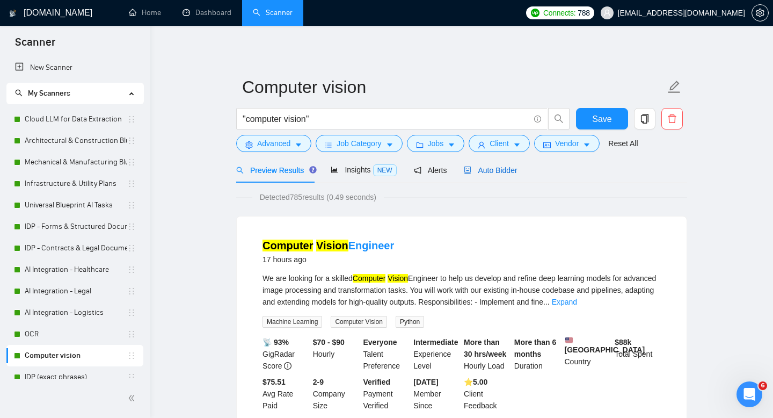
click at [501, 169] on span "Auto Bidder" at bounding box center [490, 170] width 53 height 9
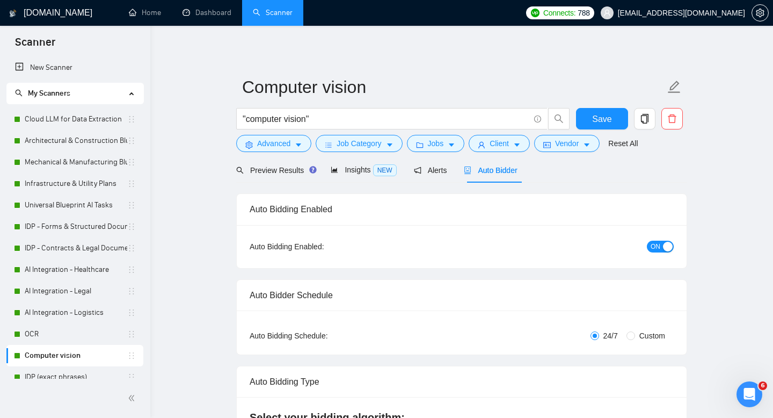
checkbox input "true"
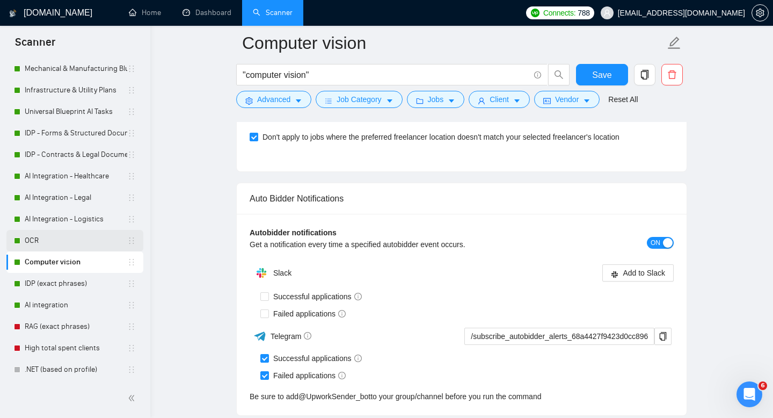
scroll to position [95, 0]
click at [67, 344] on link "High total spent clients" at bounding box center [76, 346] width 103 height 21
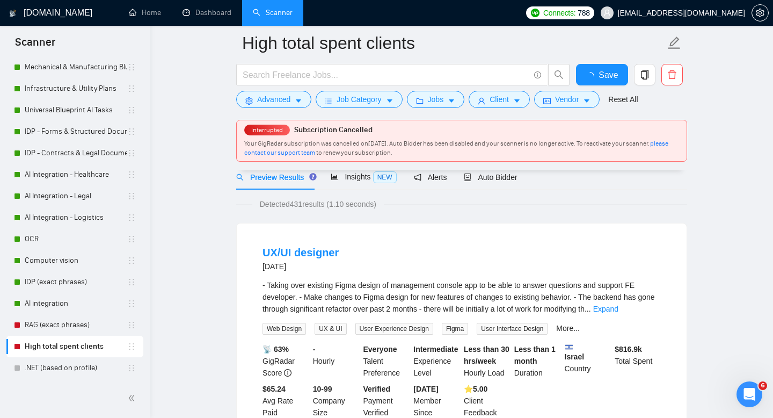
scroll to position [96, 0]
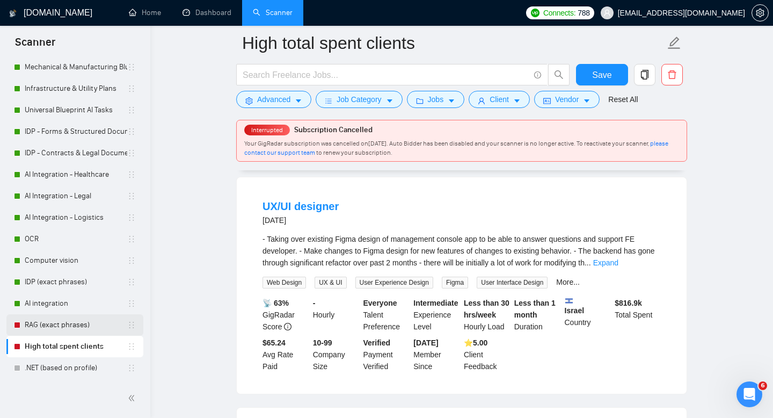
click at [70, 320] on link "RAG (exact phrases)" at bounding box center [76, 324] width 103 height 21
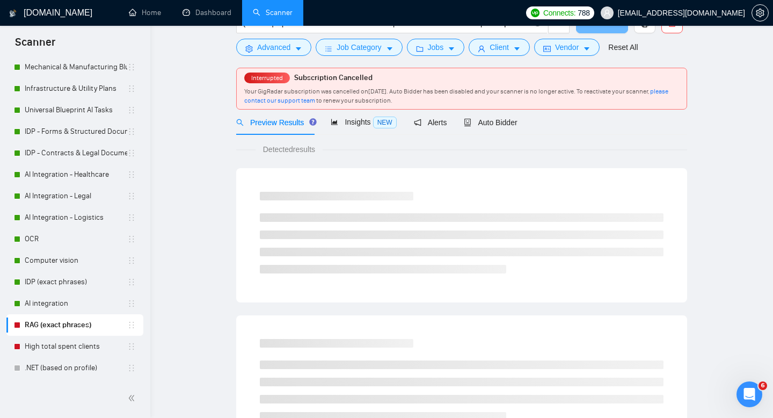
scroll to position [23, 0]
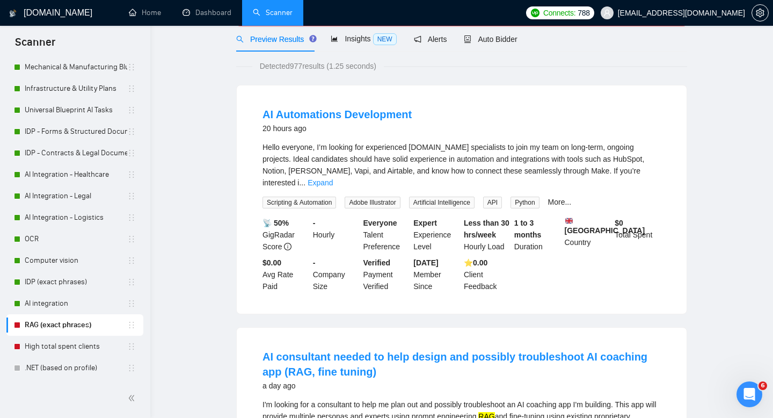
scroll to position [0, 0]
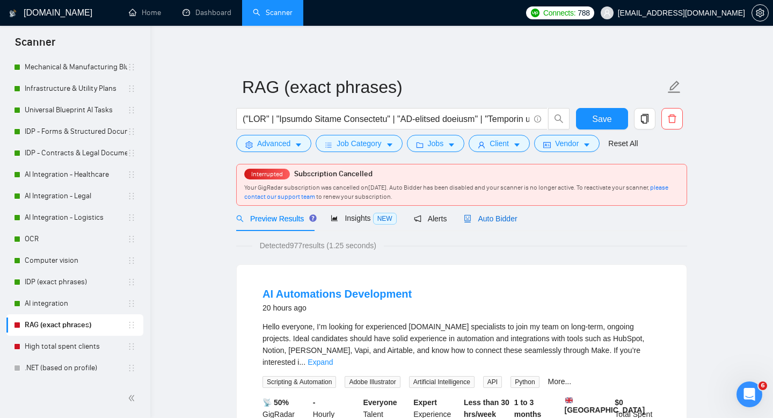
click at [498, 219] on span "Auto Bidder" at bounding box center [490, 218] width 53 height 9
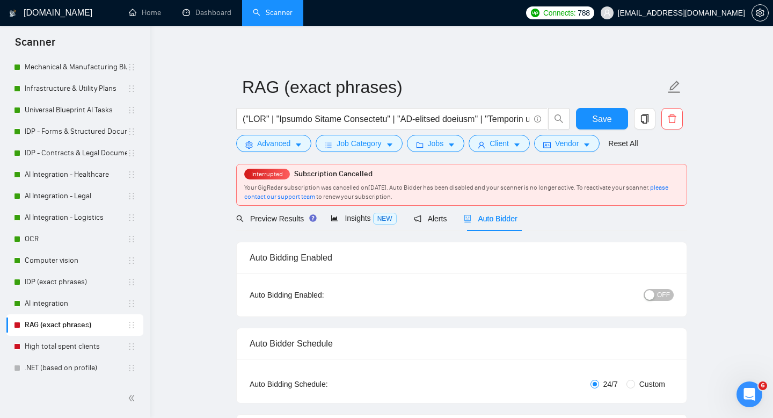
checkbox input "true"
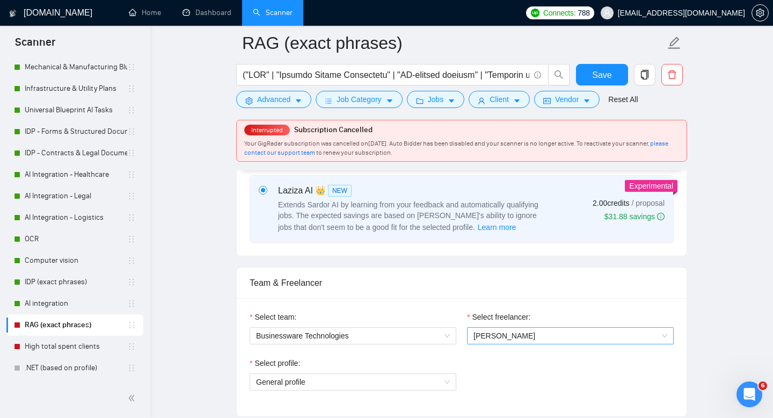
scroll to position [506, 0]
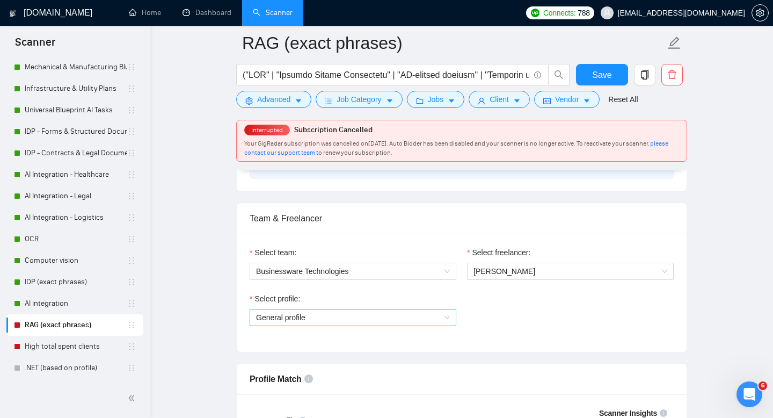
click at [446, 323] on span "General profile" at bounding box center [353, 317] width 194 height 16
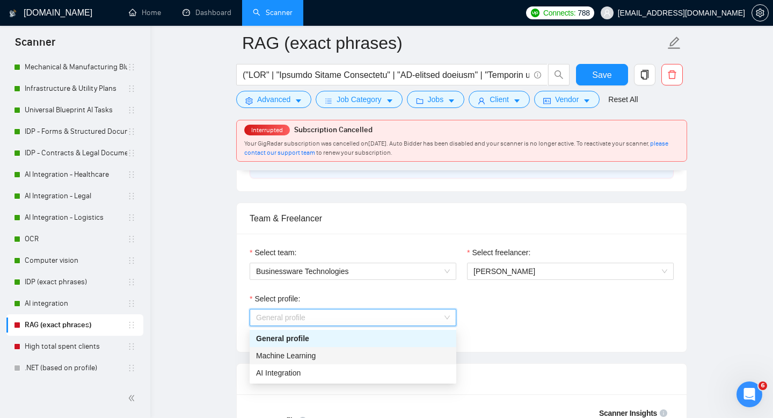
click at [376, 355] on div "Machine Learning" at bounding box center [353, 355] width 194 height 12
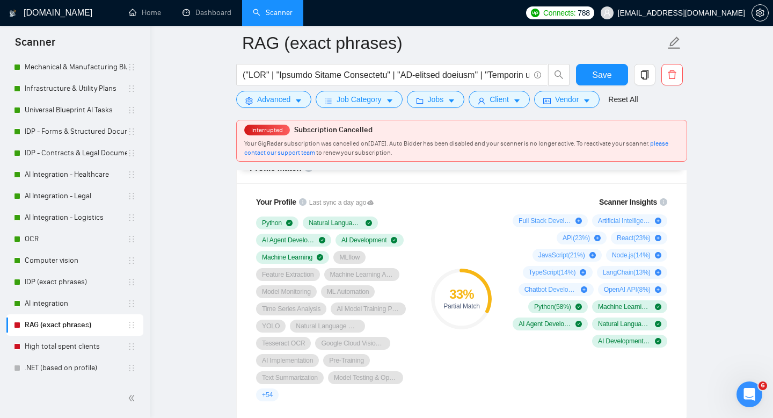
scroll to position [710, 0]
